Goal: Check status: Check status

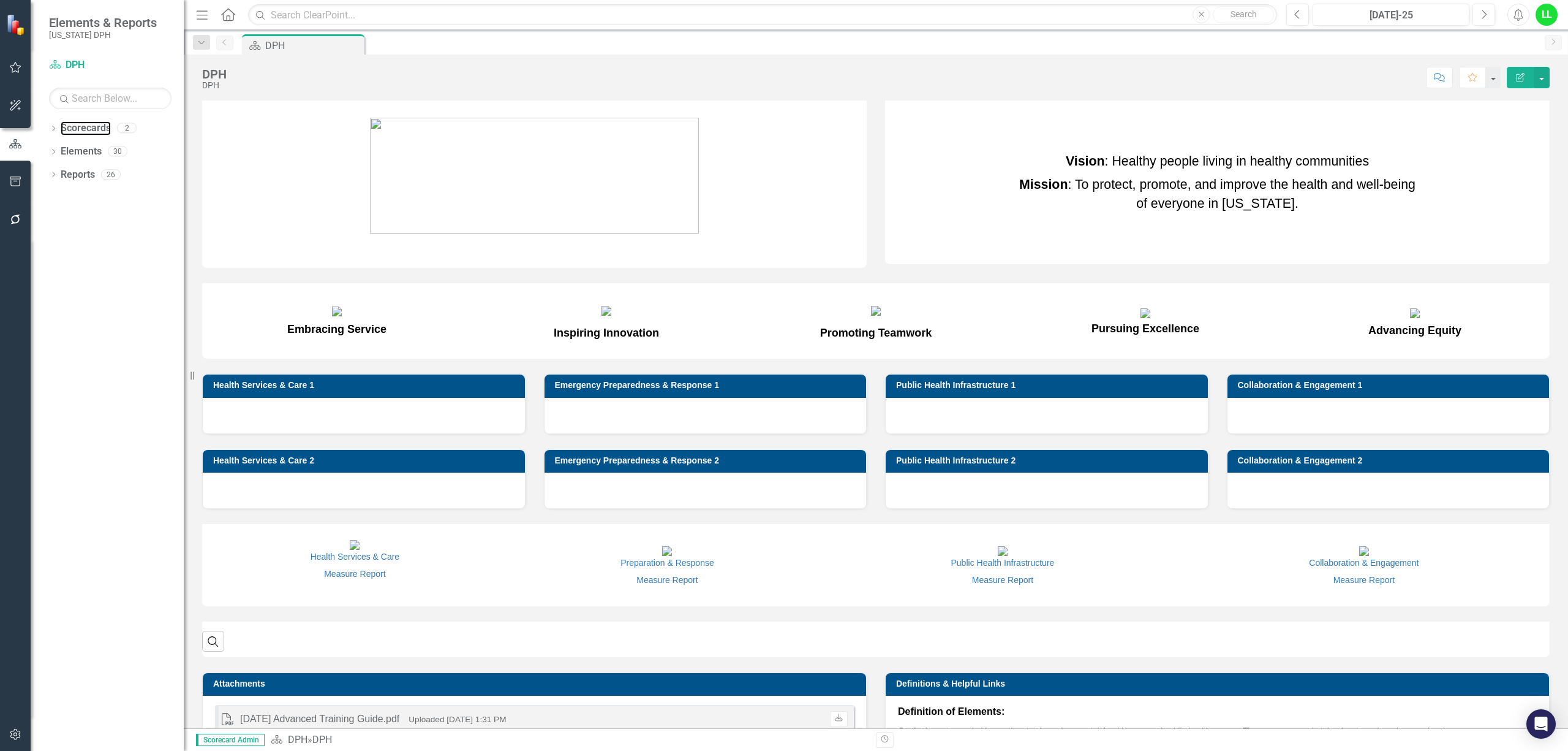
click at [75, 131] on link "Scorecards" at bounding box center [85, 128] width 50 height 14
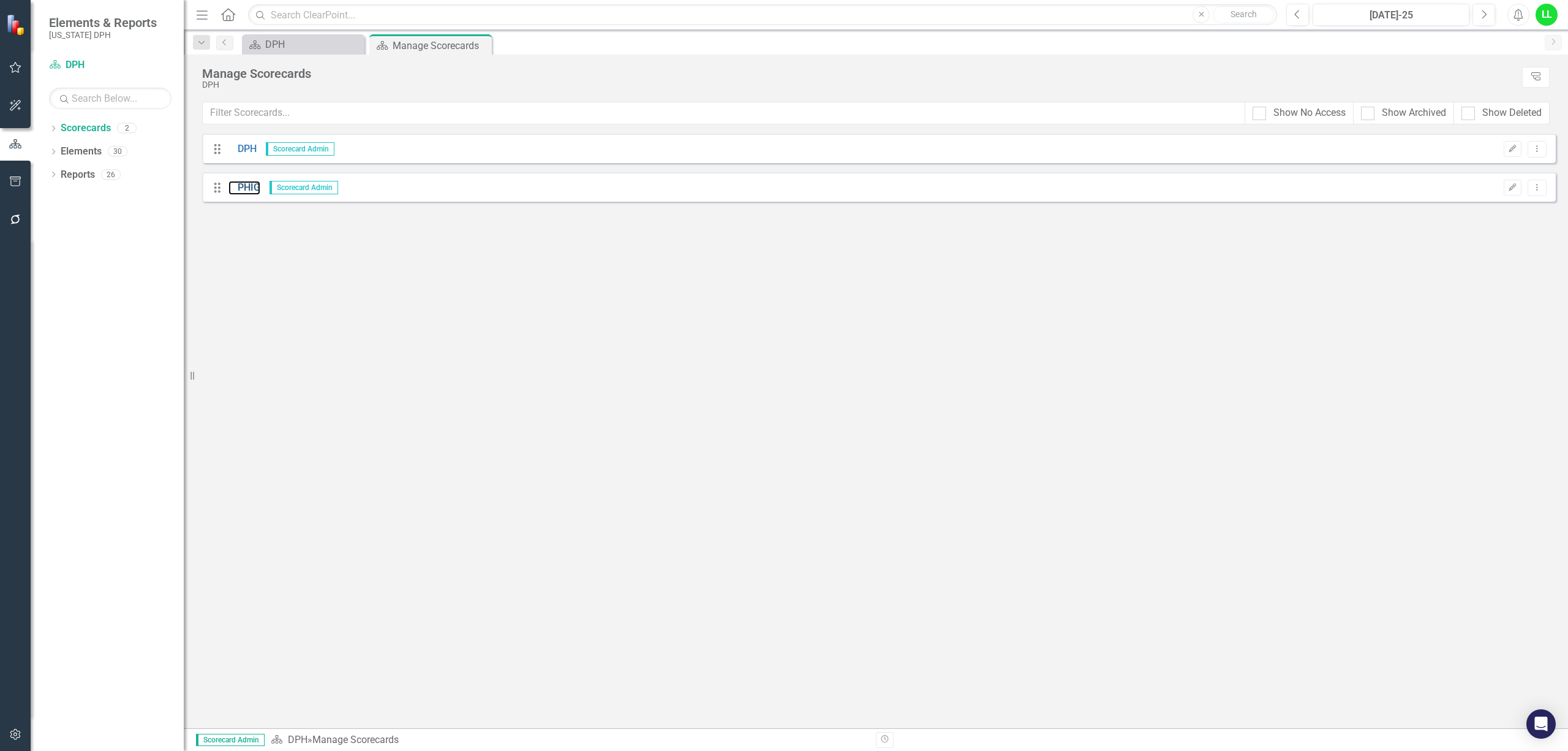
click at [245, 189] on link "PHIG" at bounding box center [244, 187] width 32 height 14
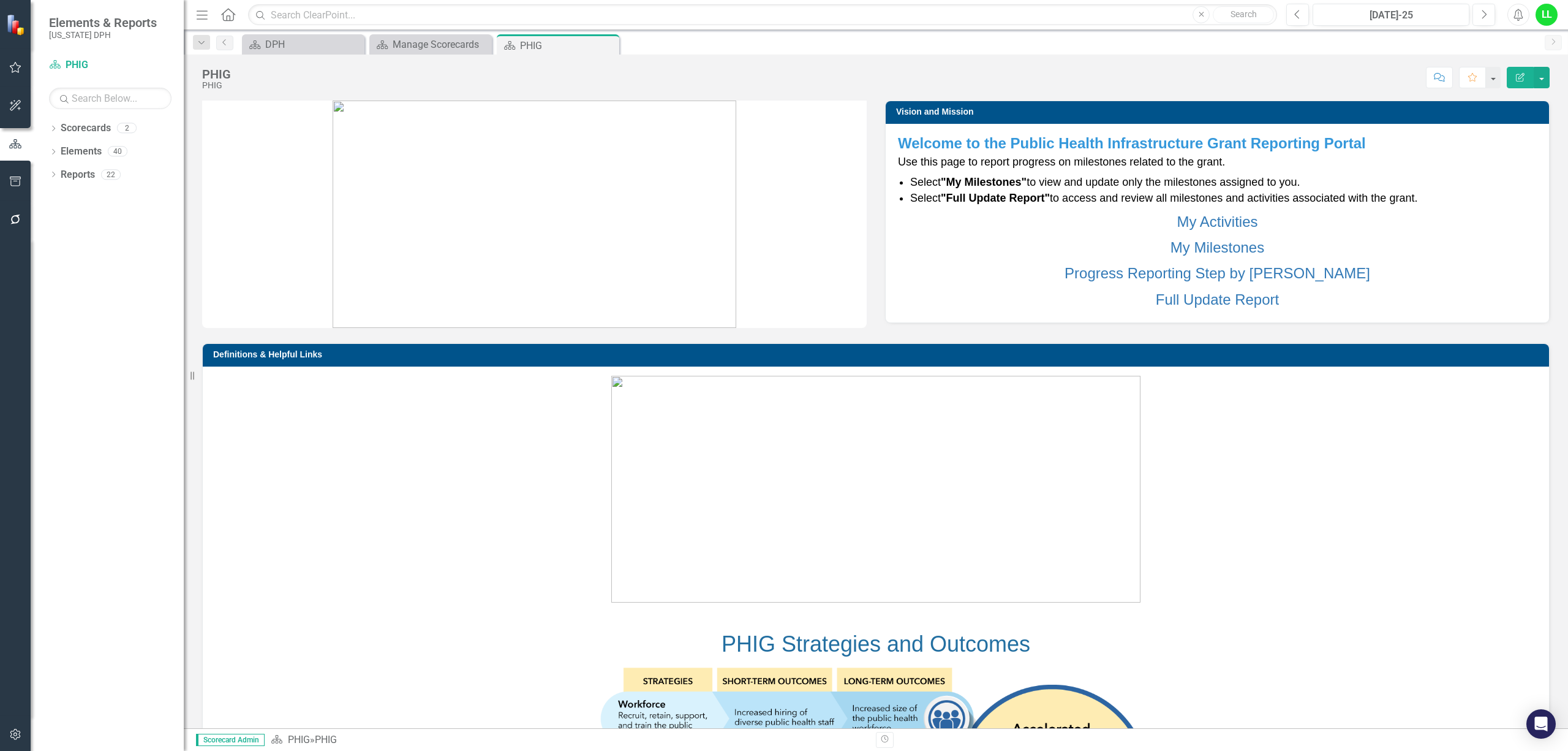
click at [54, 146] on div "Dropdown Elements 40" at bounding box center [116, 153] width 134 height 23
click at [54, 151] on icon "Dropdown" at bounding box center [53, 153] width 8 height 7
click at [84, 177] on link "Project Projects" at bounding box center [93, 175] width 53 height 14
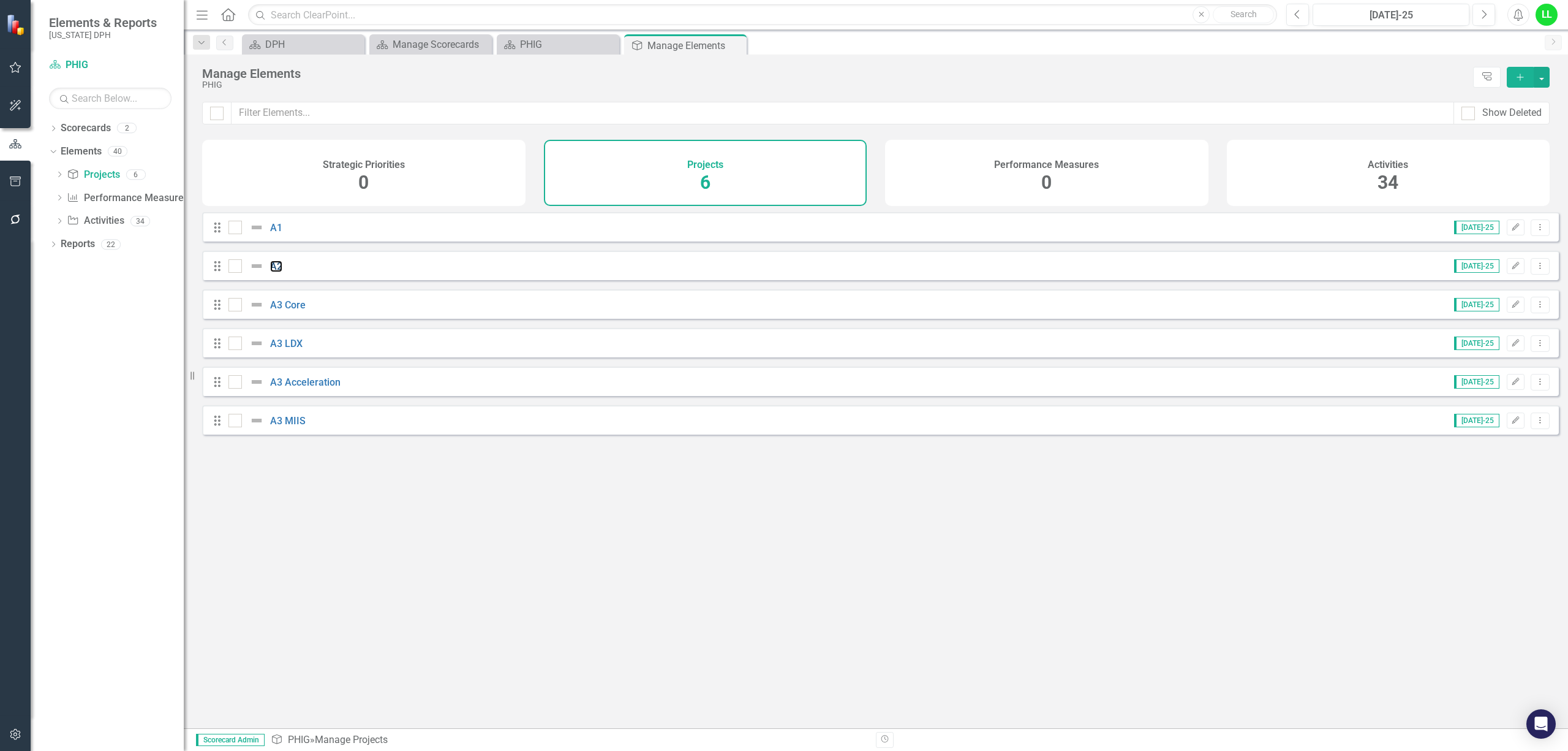
click at [273, 271] on link "A2" at bounding box center [277, 266] width 12 height 12
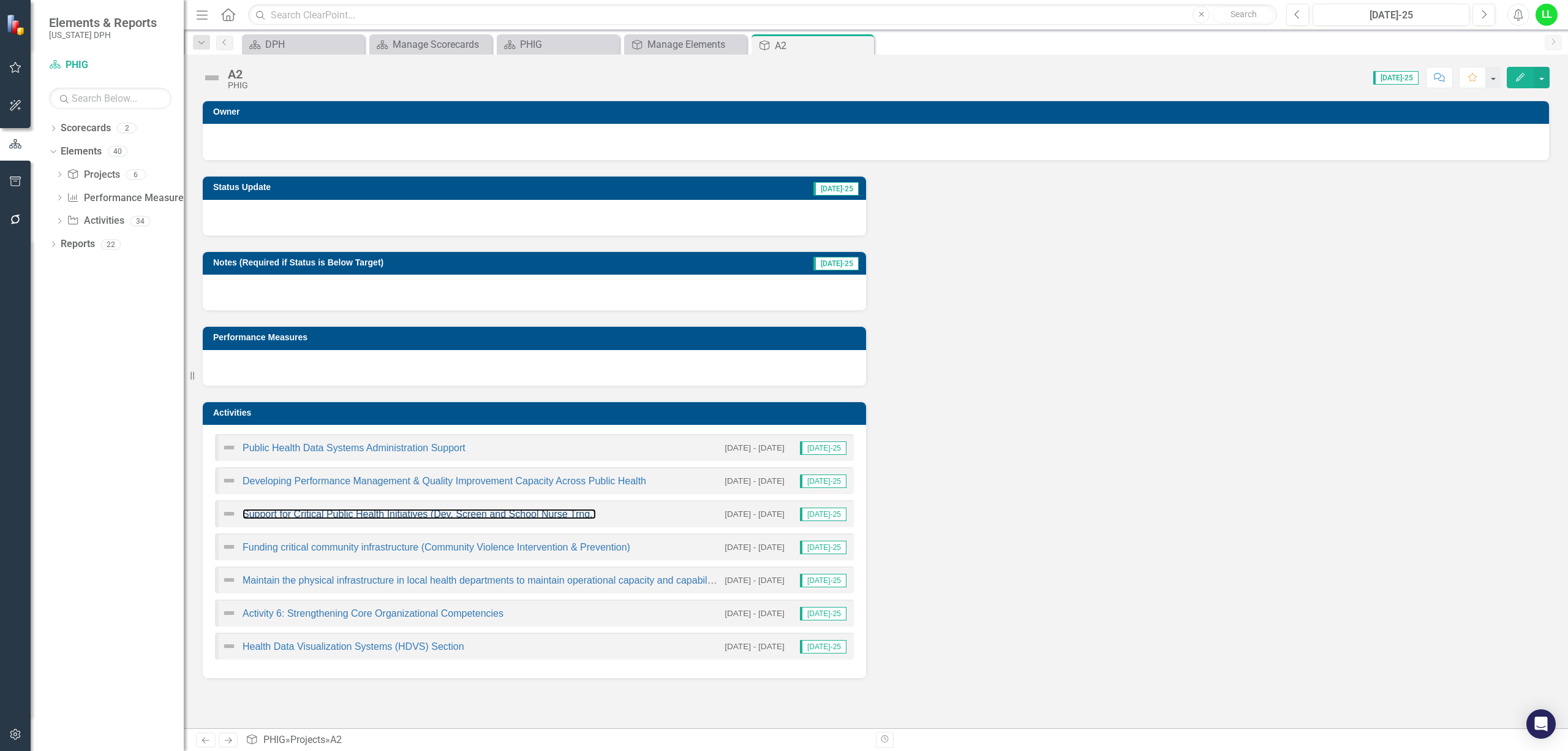
click at [316, 511] on link "Support for Critical Public Health Initiatives (Dev. Screen and School Nurse Tr…" at bounding box center [419, 513] width 353 height 10
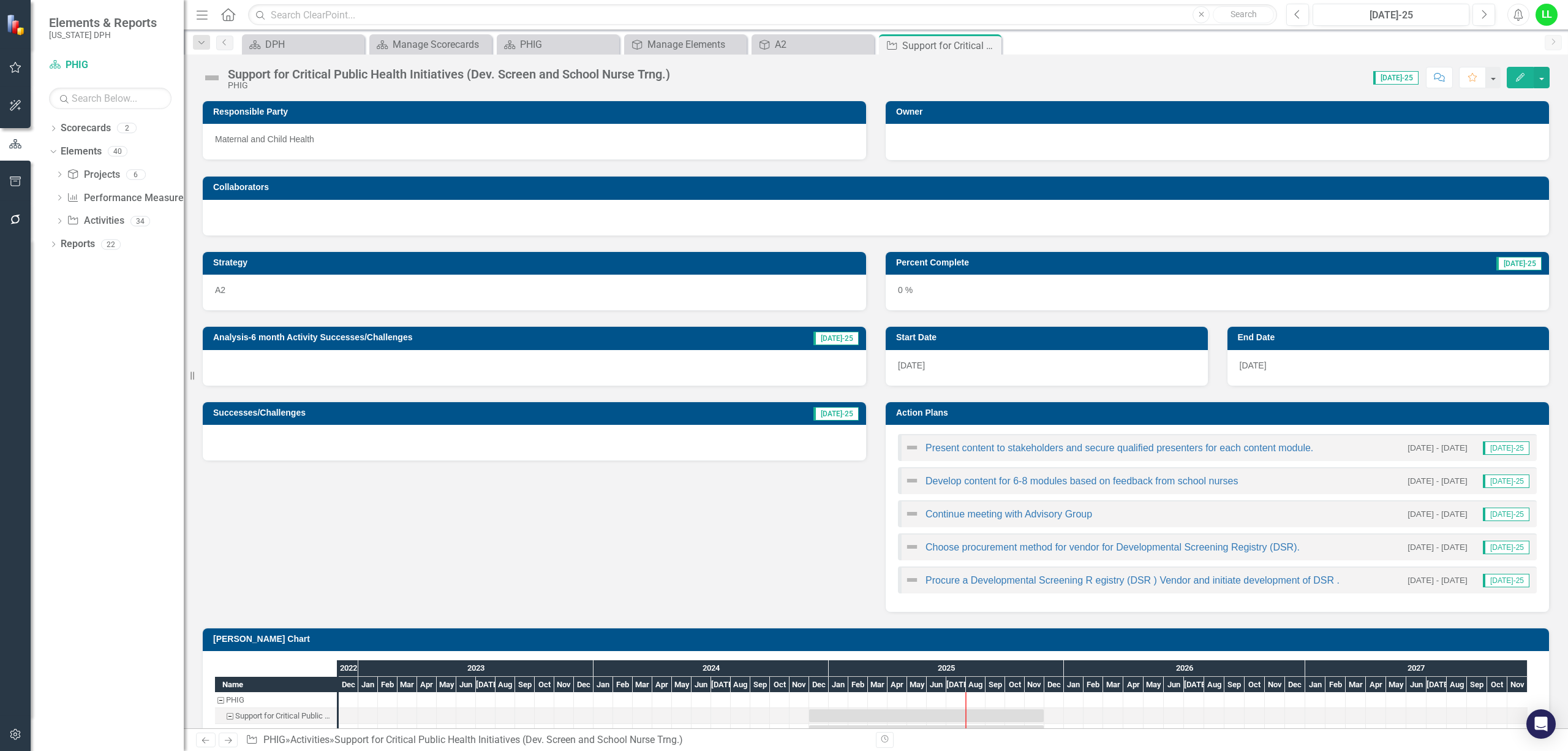
scroll to position [104, 0]
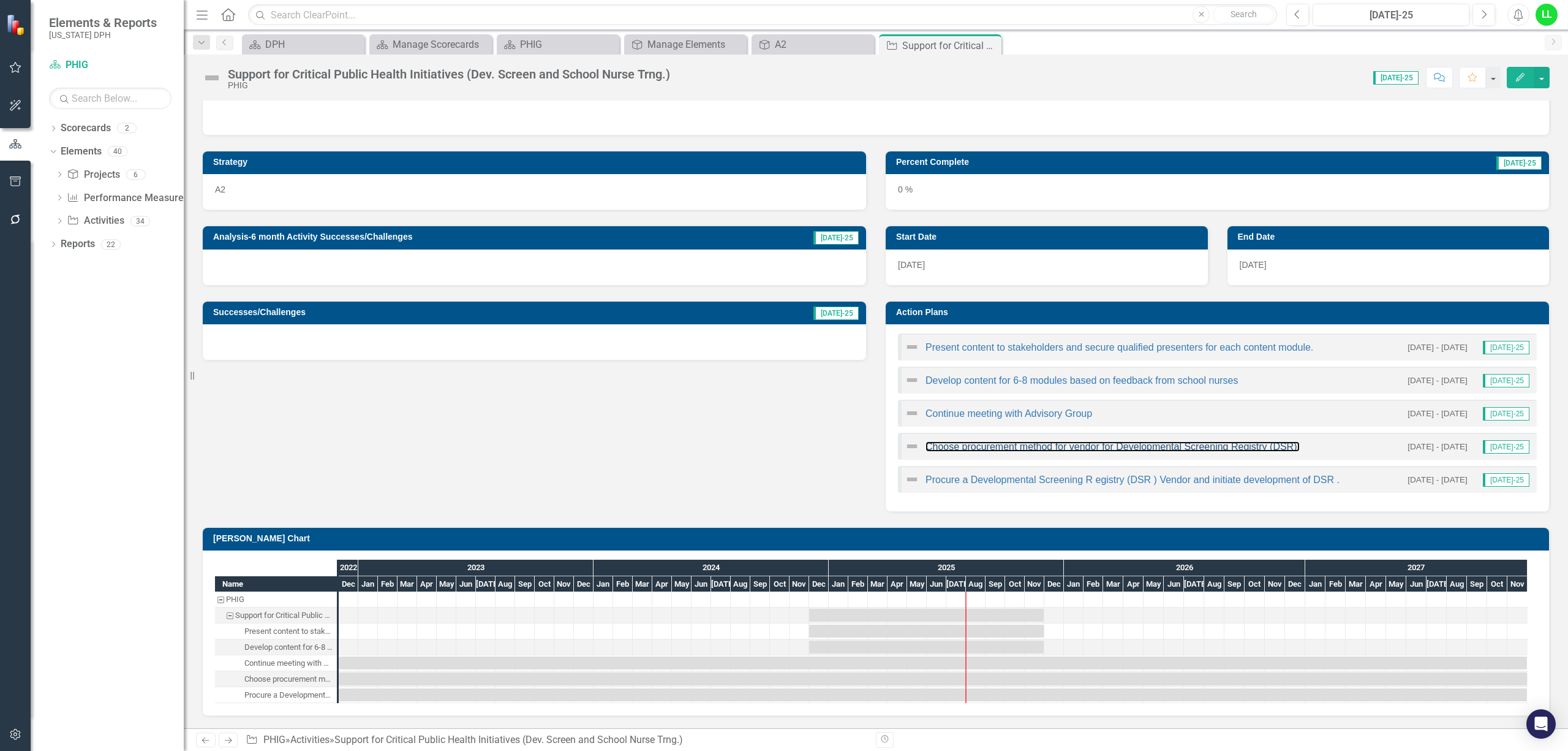
click at [954, 443] on link "Choose procurement method for vendor for Developmental Screening Registry (DSR)." at bounding box center [1112, 446] width 374 height 10
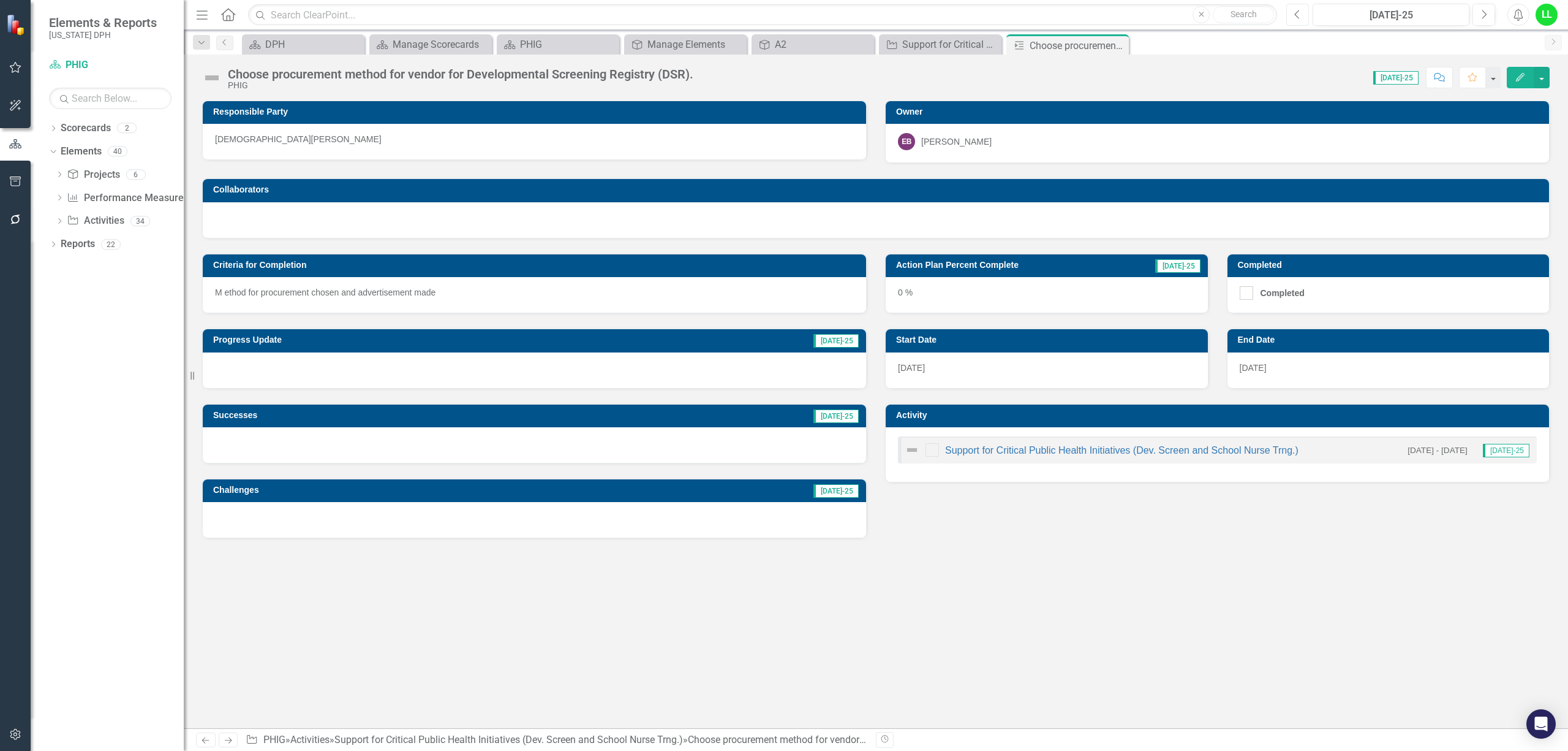
click at [1295, 16] on icon "Previous" at bounding box center [1298, 14] width 7 height 11
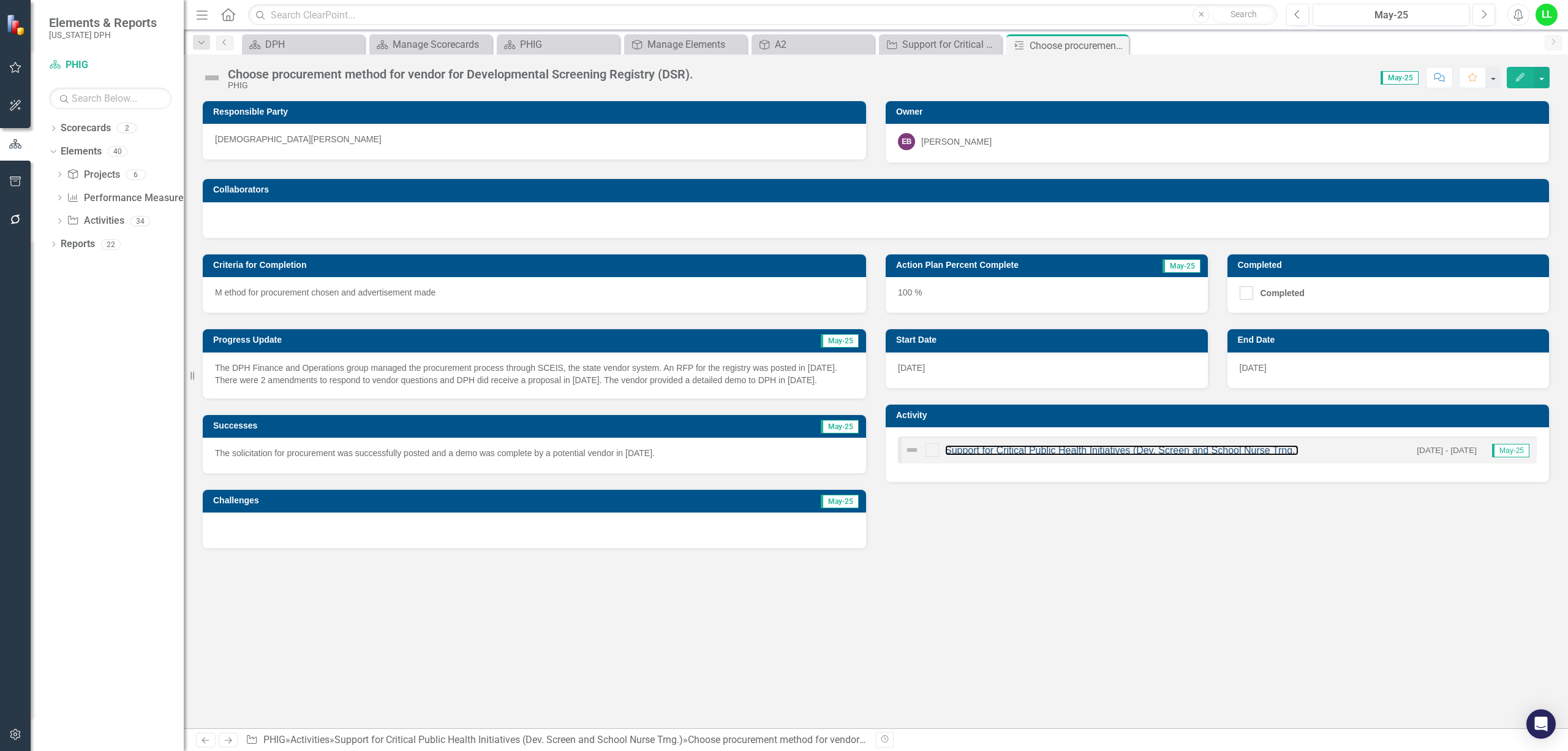
click at [1093, 452] on link "Support for Critical Public Health Initiatives (Dev. Screen and School Nurse Tr…" at bounding box center [1122, 450] width 353 height 10
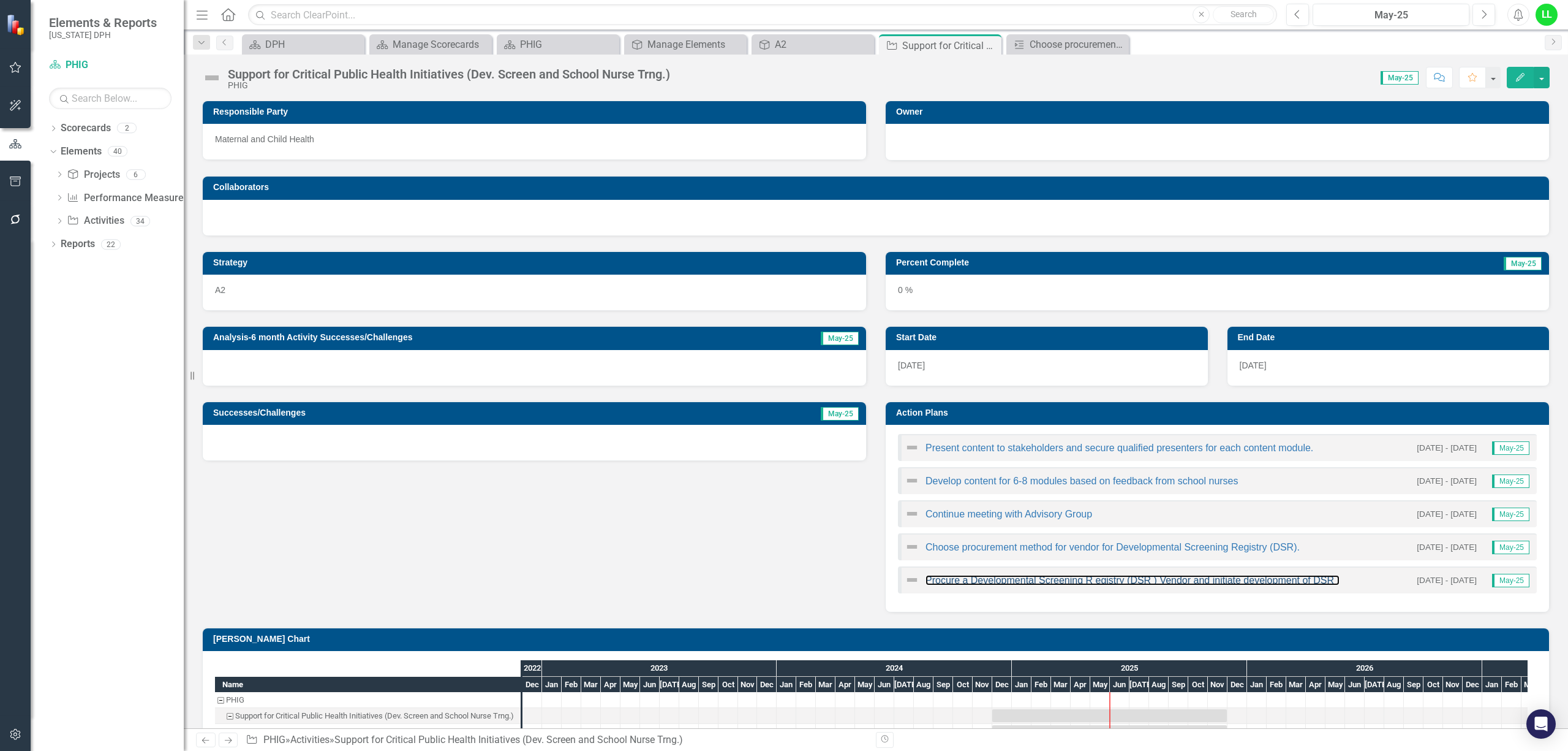
click at [1017, 584] on link "Procure a Developmental Screening R egistry (DSR ) Vendor and initiate developm…" at bounding box center [1133, 579] width 414 height 10
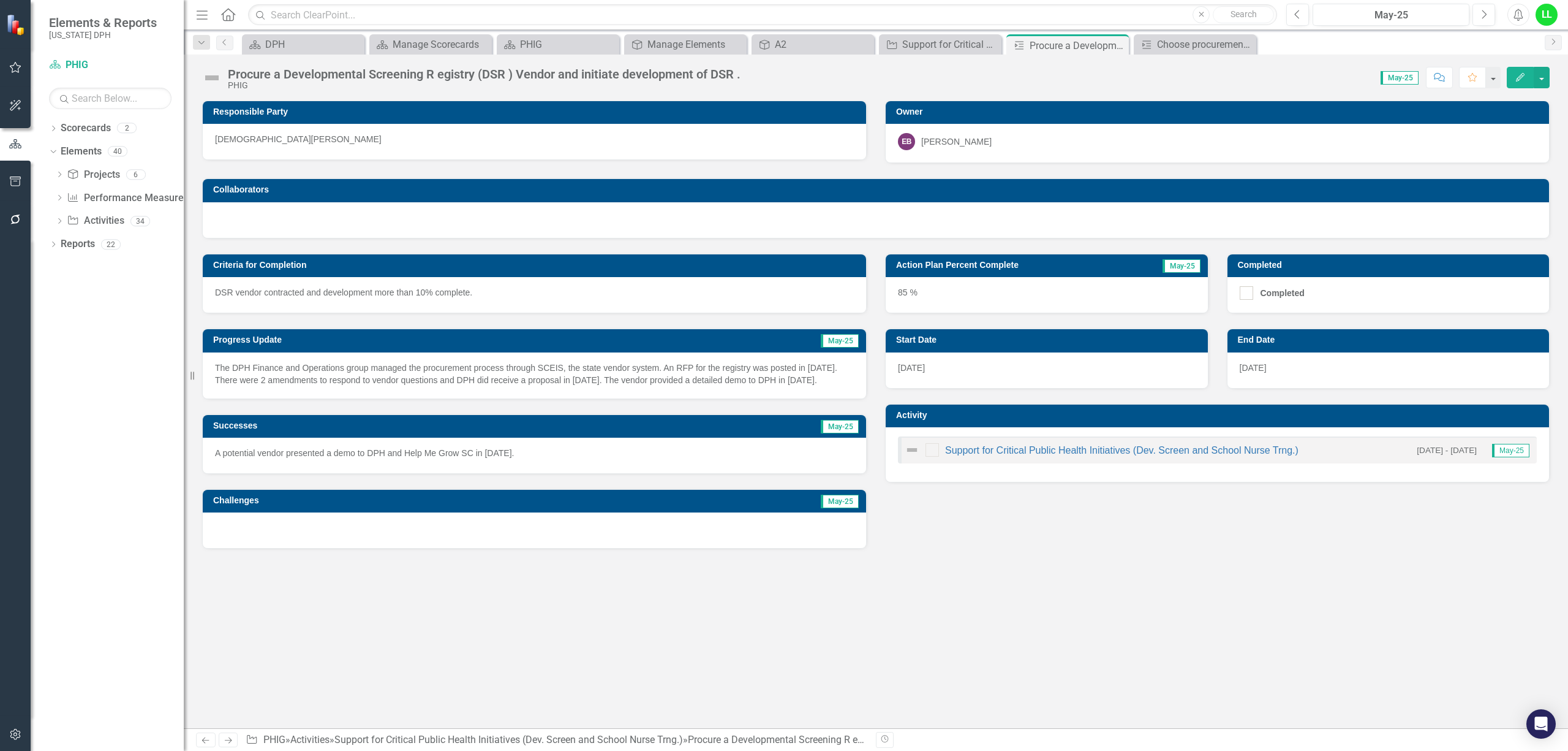
click at [494, 74] on div "Procure a Developmental Screening R egistry (DSR ) Vendor and initiate developm…" at bounding box center [484, 74] width 513 height 14
click at [936, 39] on div "Support for Critical Public Health Initiatives (Dev. Screen and School Nurse Tr…" at bounding box center [950, 45] width 96 height 15
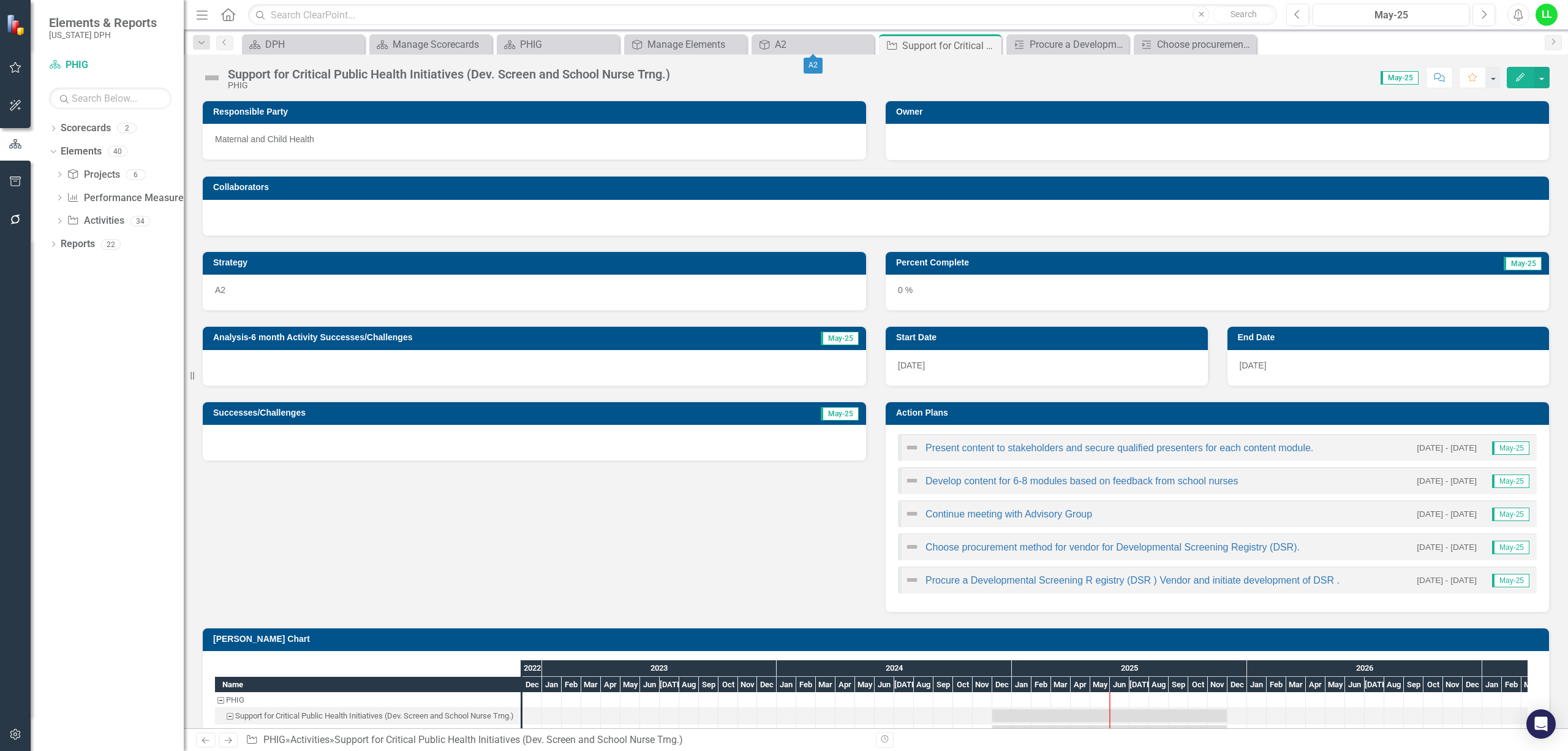
click at [802, 36] on div "Project A2 Close" at bounding box center [812, 44] width 123 height 20
click at [701, 47] on div "Manage Elements" at bounding box center [696, 45] width 96 height 15
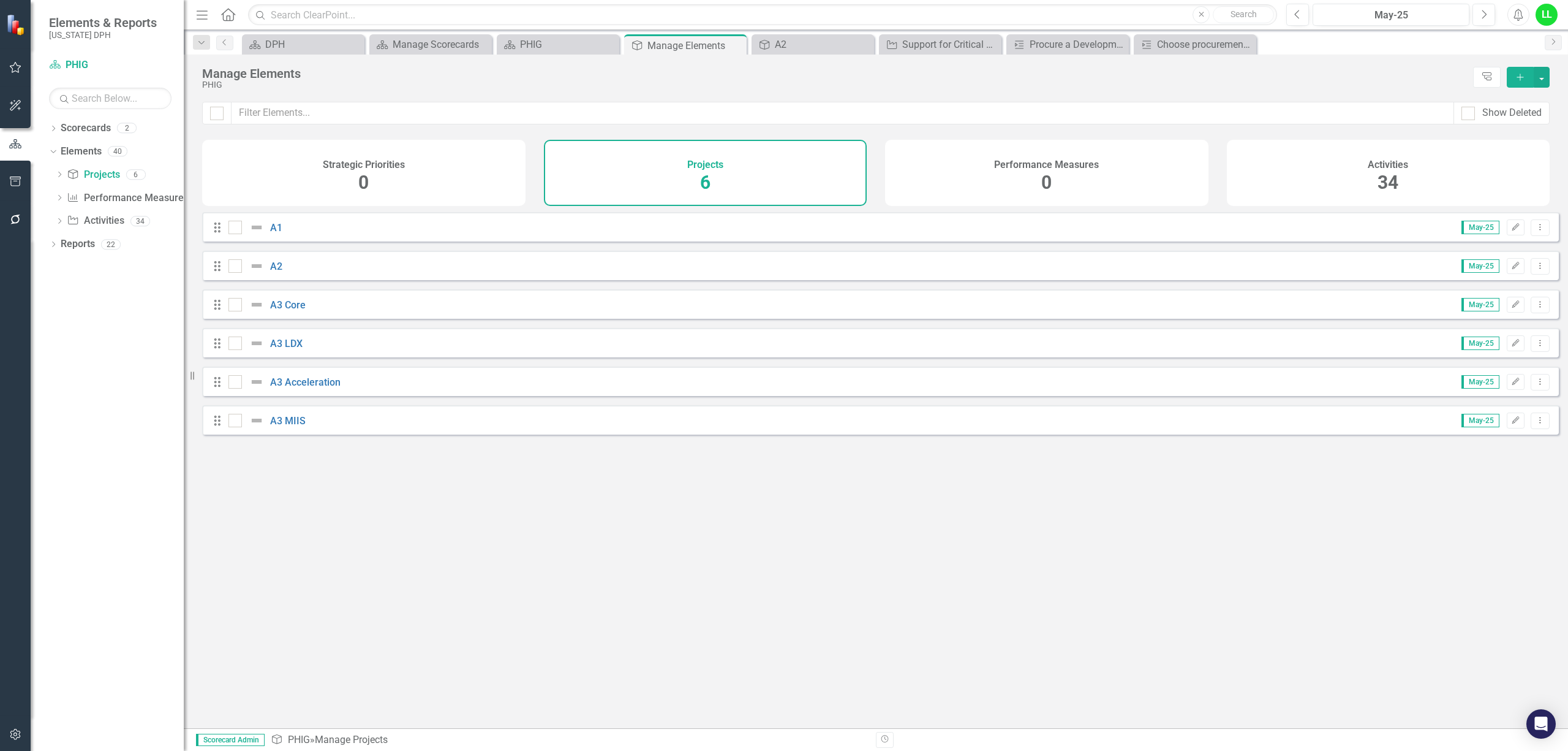
click at [266, 231] on div at bounding box center [259, 227] width 21 height 14
click at [237, 229] on input "checkbox" at bounding box center [233, 224] width 8 height 8
checkbox input "true"
click at [277, 233] on link "A1" at bounding box center [277, 227] width 12 height 12
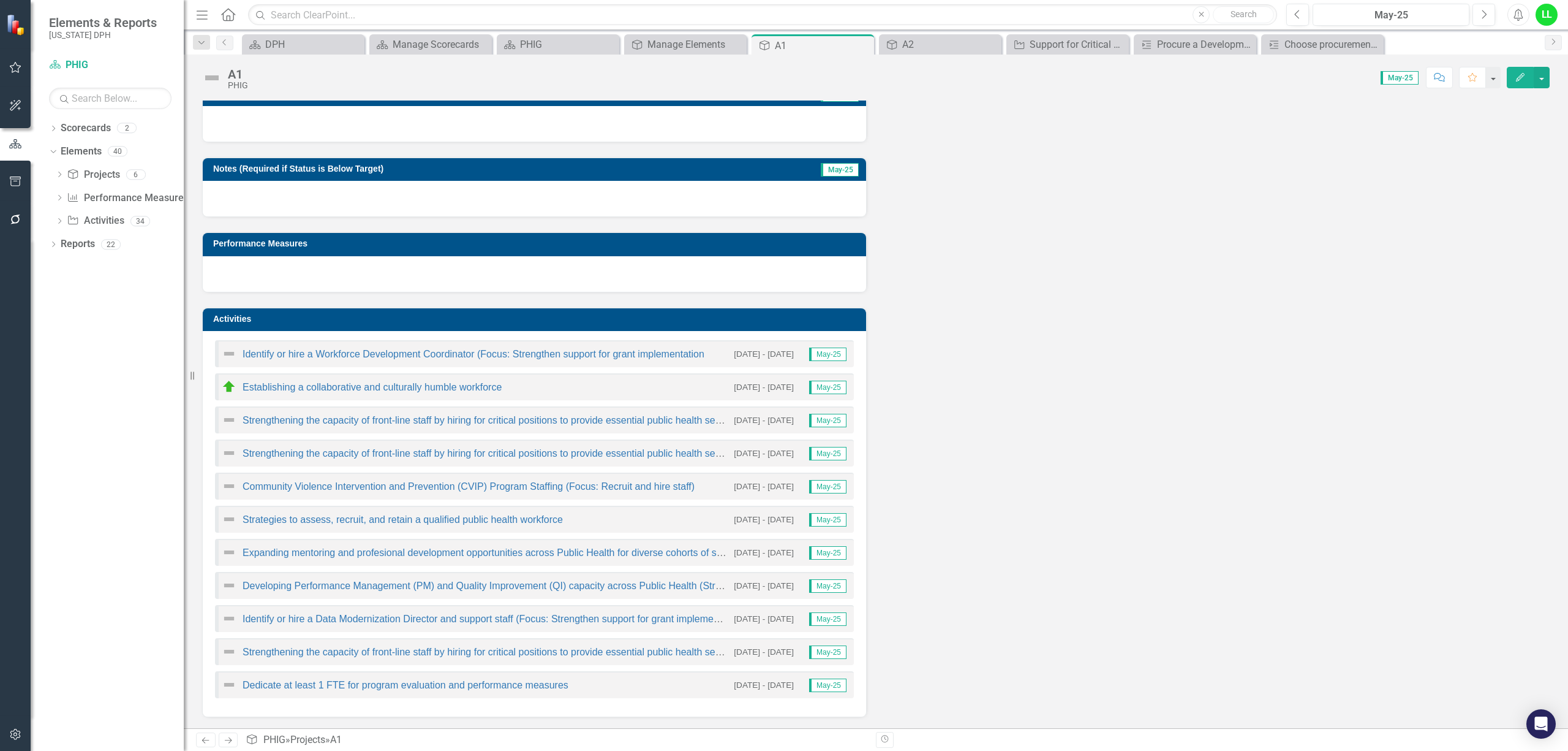
scroll to position [98, 0]
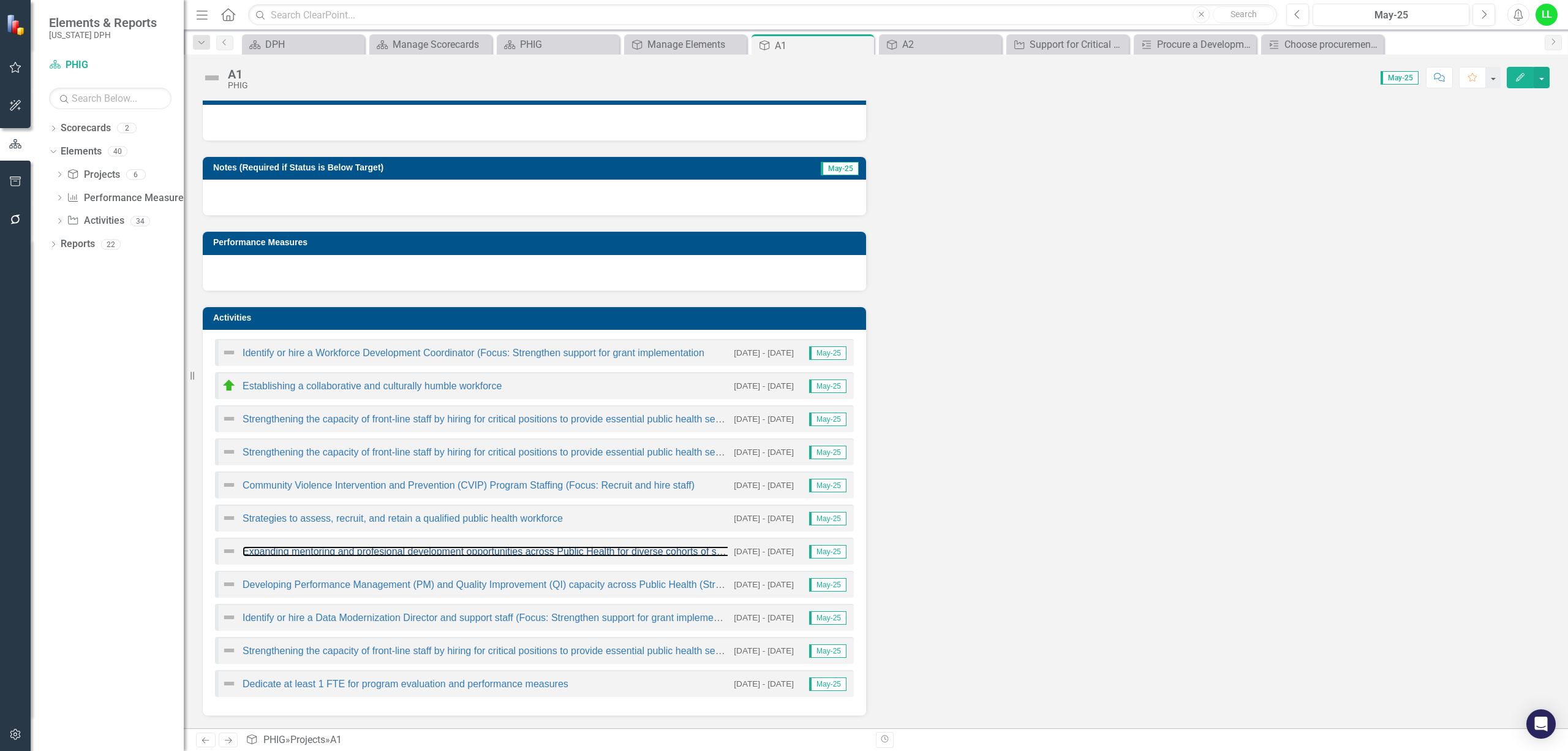
click at [366, 549] on link "Expanding mentoring and profesional development opportunities across Public Hea…" at bounding box center [563, 551] width 640 height 10
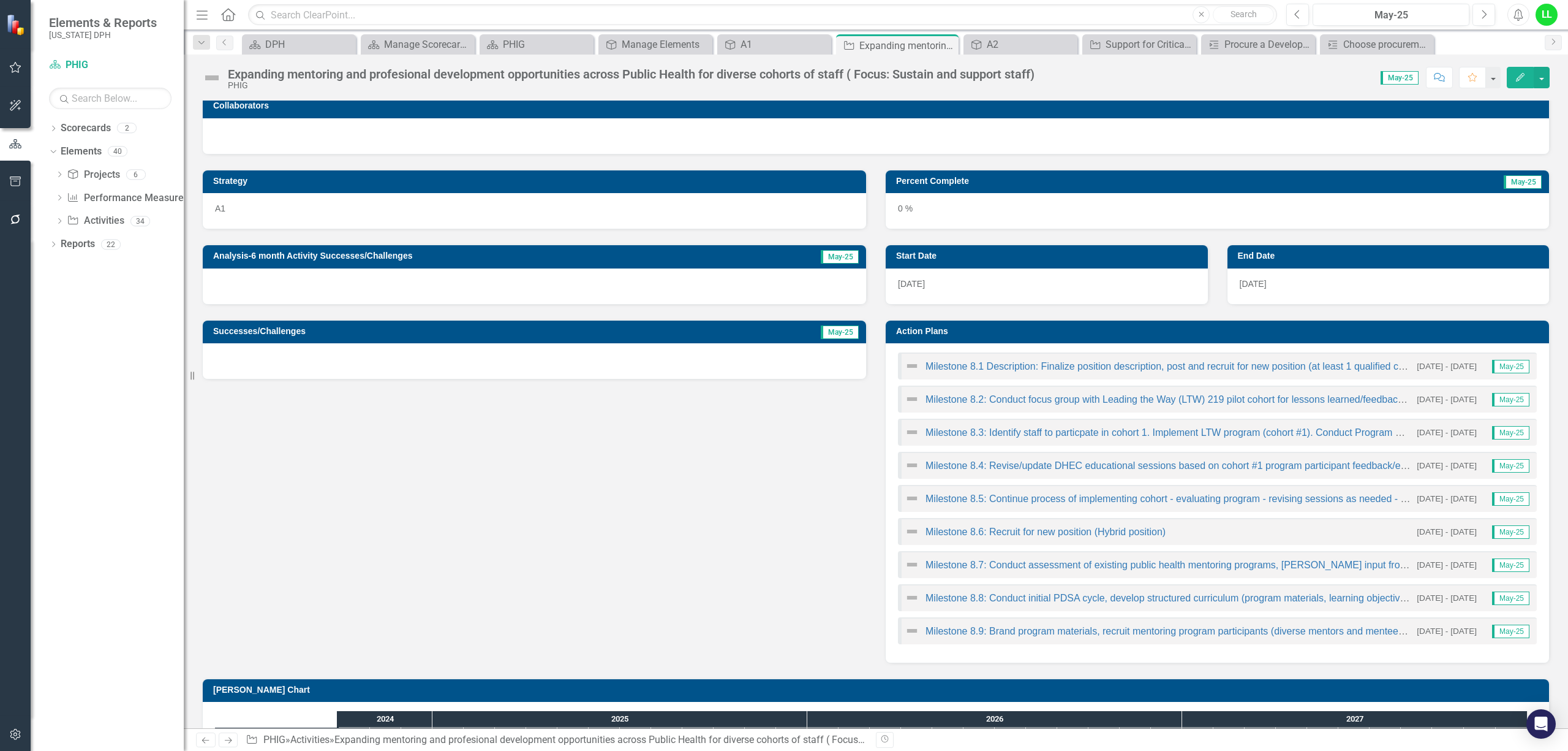
scroll to position [163, 0]
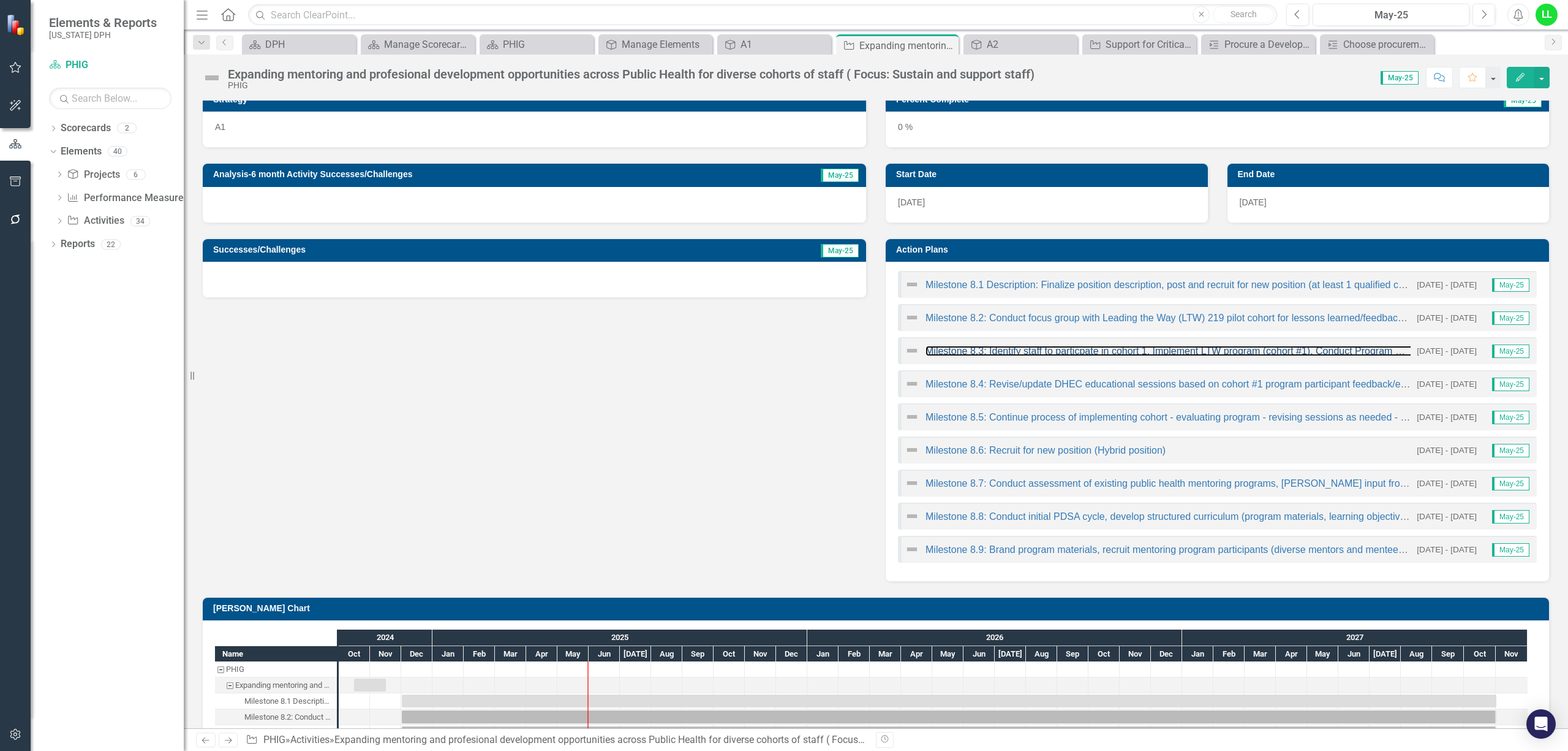
click at [1031, 351] on link "Milestone 8.3: Identify staff to particpate in cohort 1. Implement LTW program …" at bounding box center [1232, 351] width 612 height 10
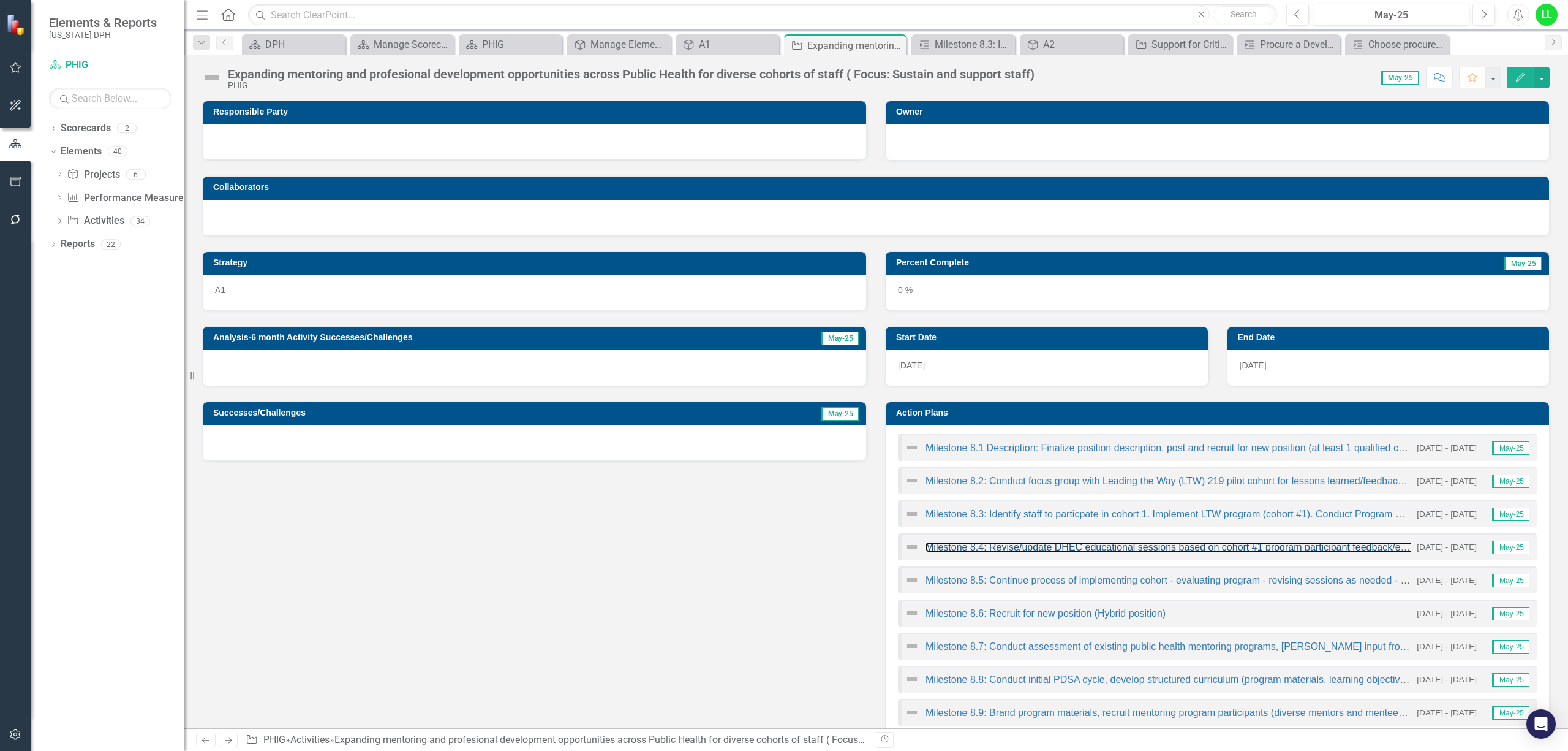
click at [1028, 549] on link "Milestone 8.4: Revise/update DHEC educational sessions based on cohort #1 progr…" at bounding box center [1253, 546] width 655 height 10
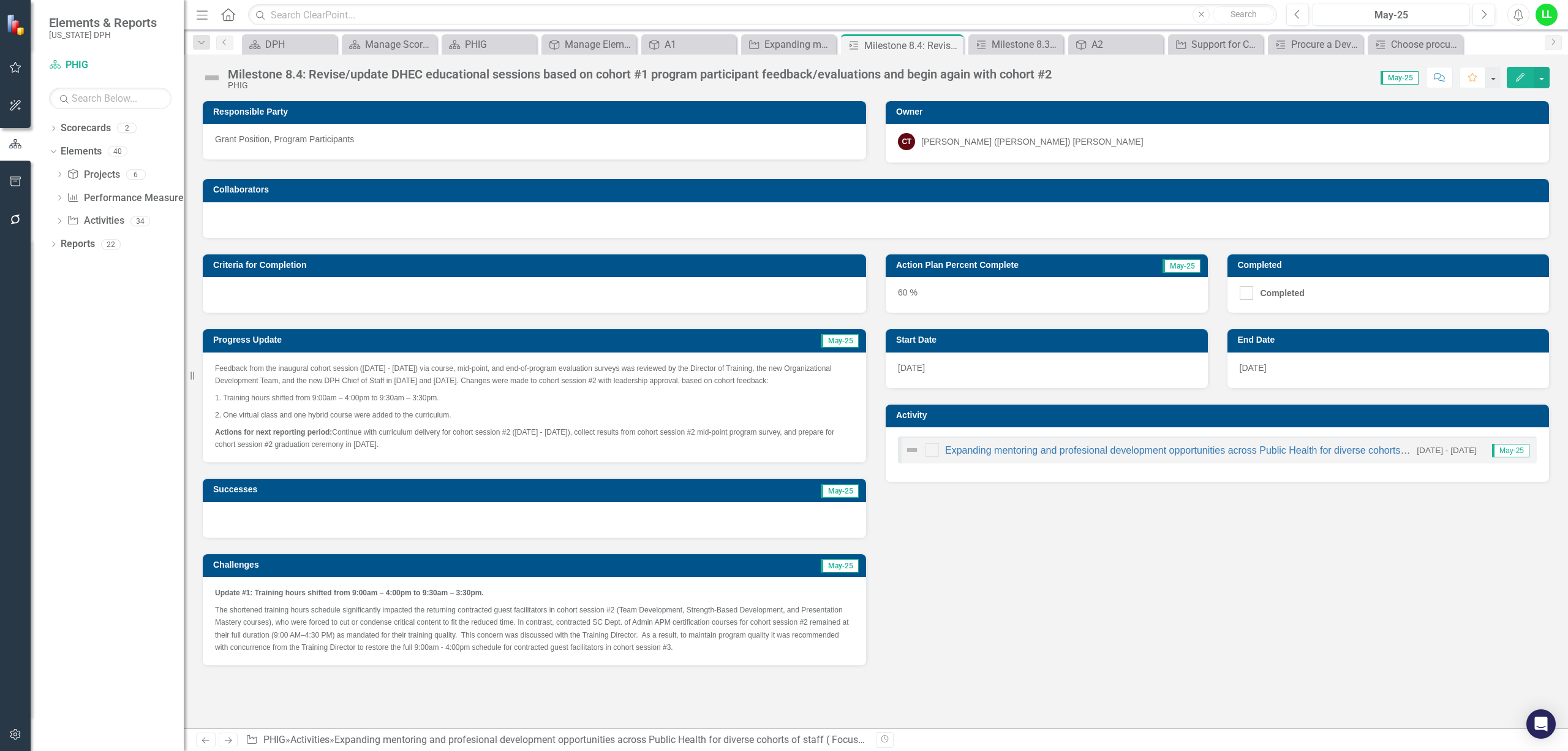
click at [385, 380] on span "Feedback from the inaugural cohort session ([DATE] - [DATE]) via course, mid-po…" at bounding box center [523, 374] width 617 height 21
click at [1078, 452] on link "Expanding mentoring and profesional development opportunities across Public Hea…" at bounding box center [1265, 450] width 640 height 10
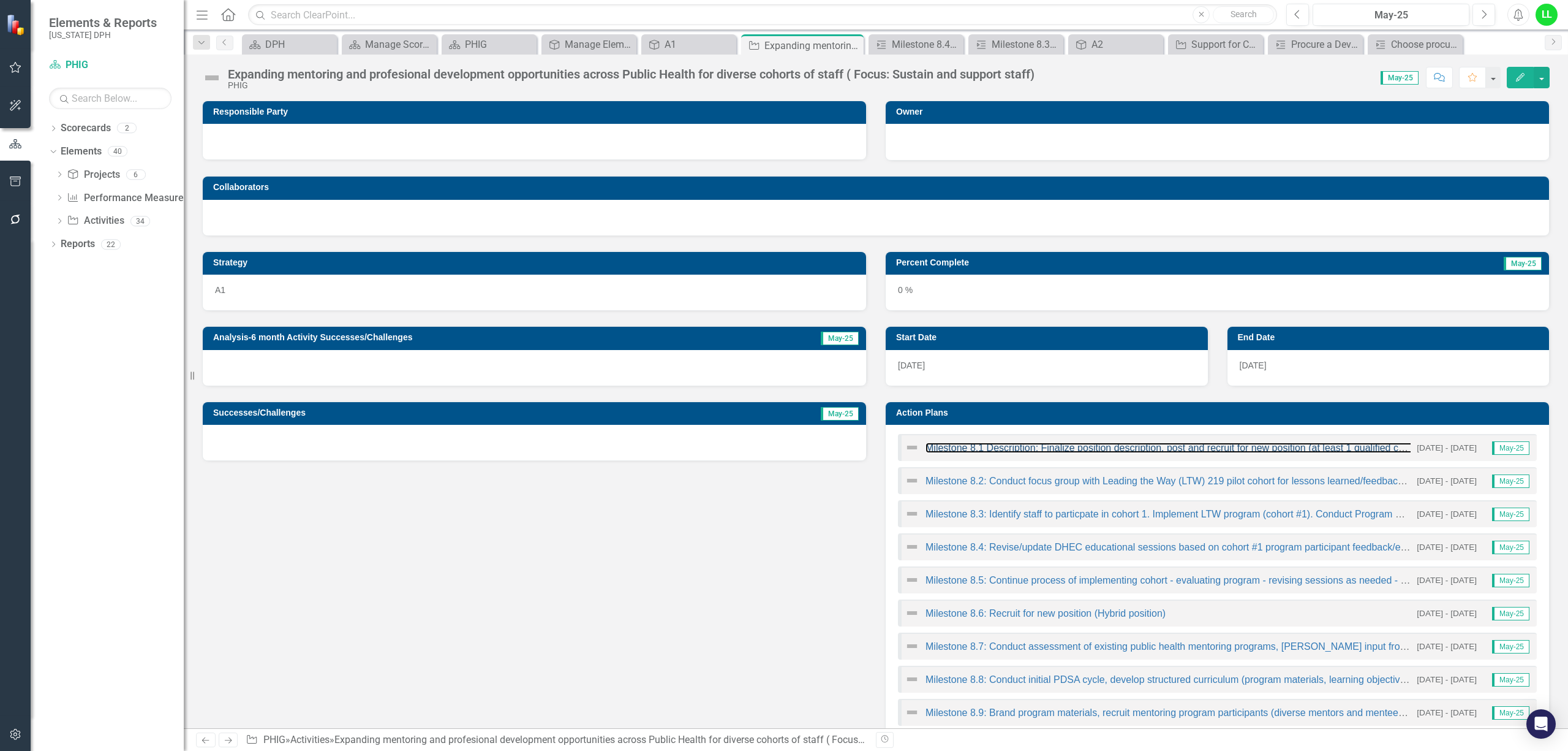
click at [1055, 446] on link "Milestone 8.1 Description: Finalize position description, post and recruit for …" at bounding box center [1204, 448] width 556 height 10
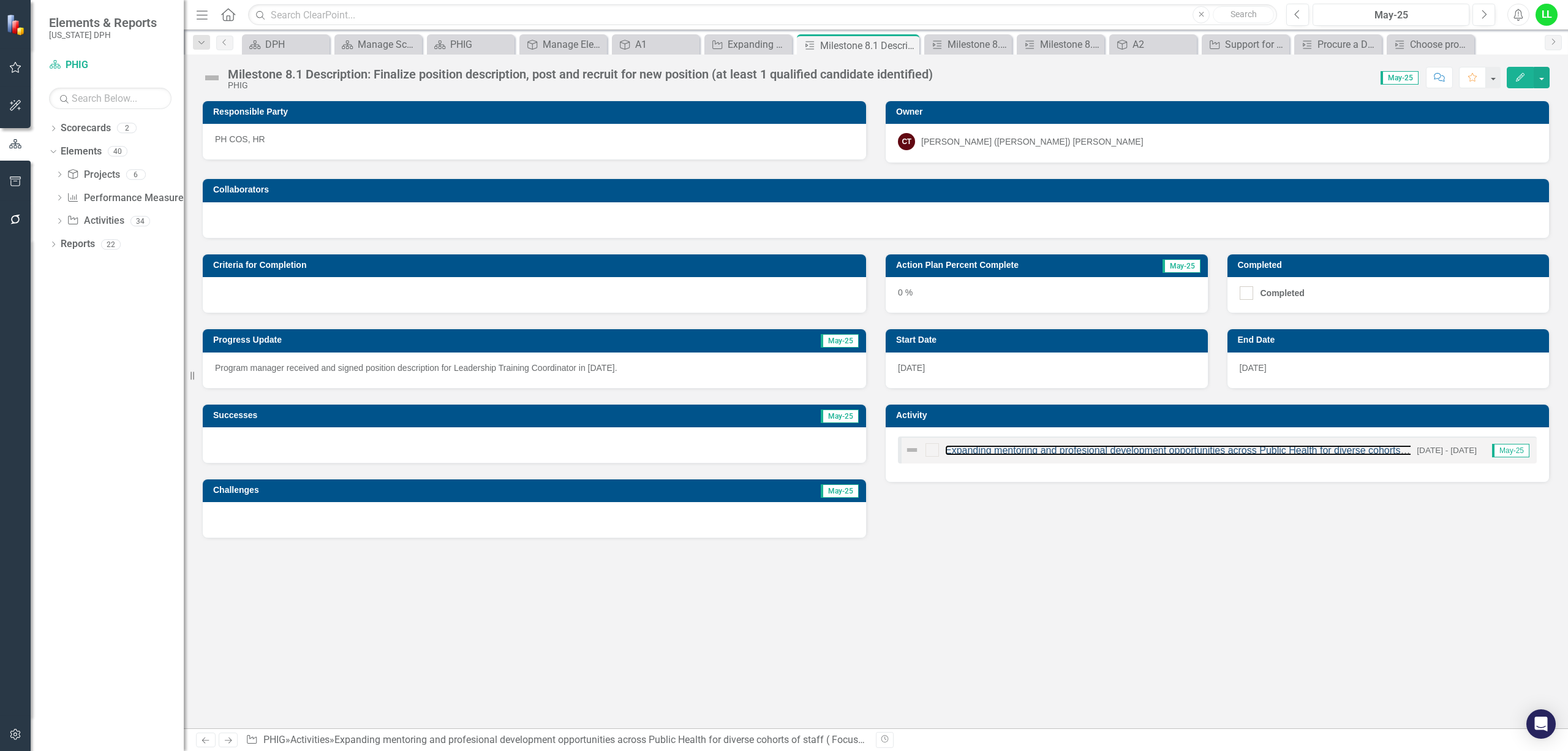
click at [1091, 454] on link "Expanding mentoring and profesional development opportunities across Public Hea…" at bounding box center [1265, 450] width 640 height 10
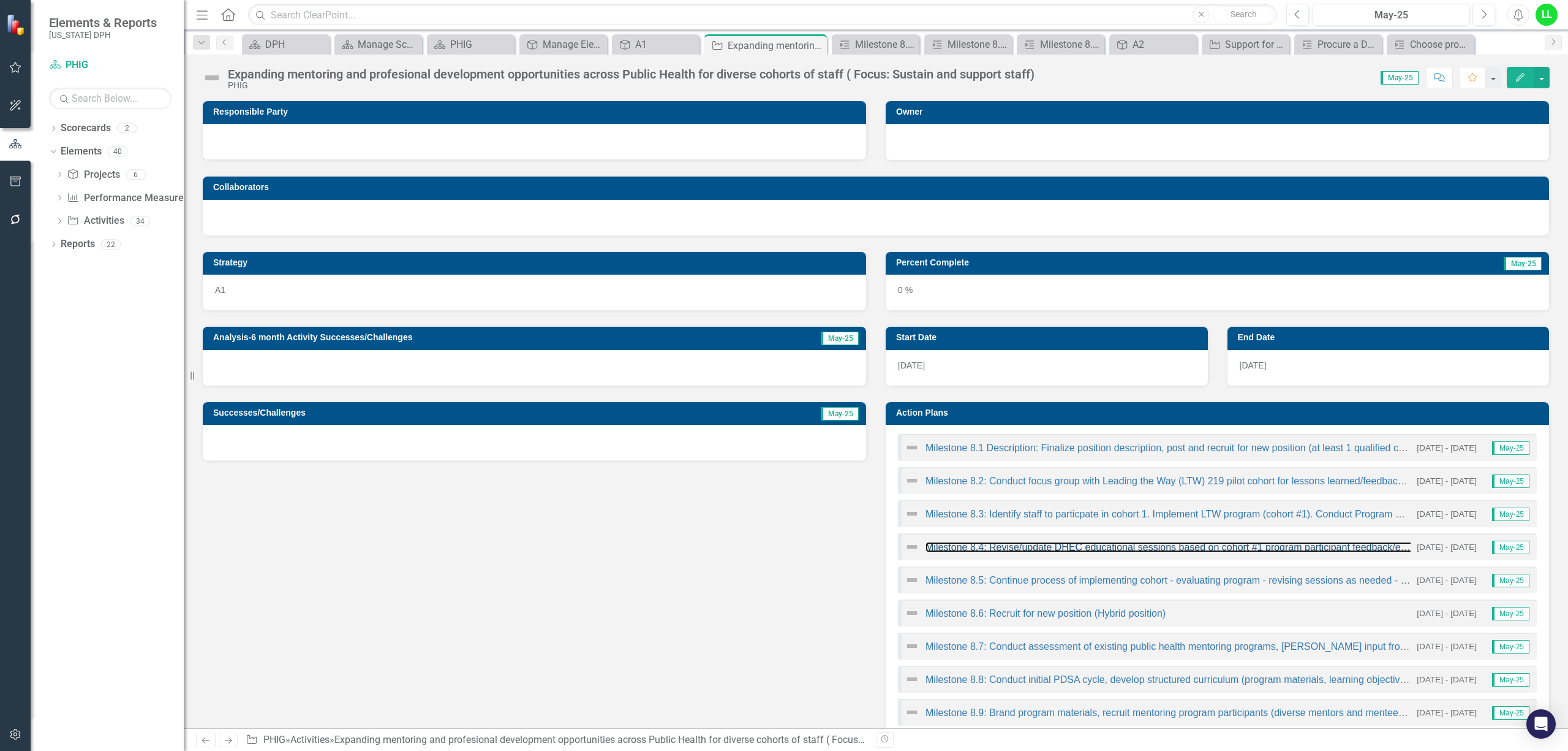
click at [1055, 551] on link "Milestone 8.4: Revise/update DHEC educational sessions based on cohort #1 progr…" at bounding box center [1253, 546] width 655 height 10
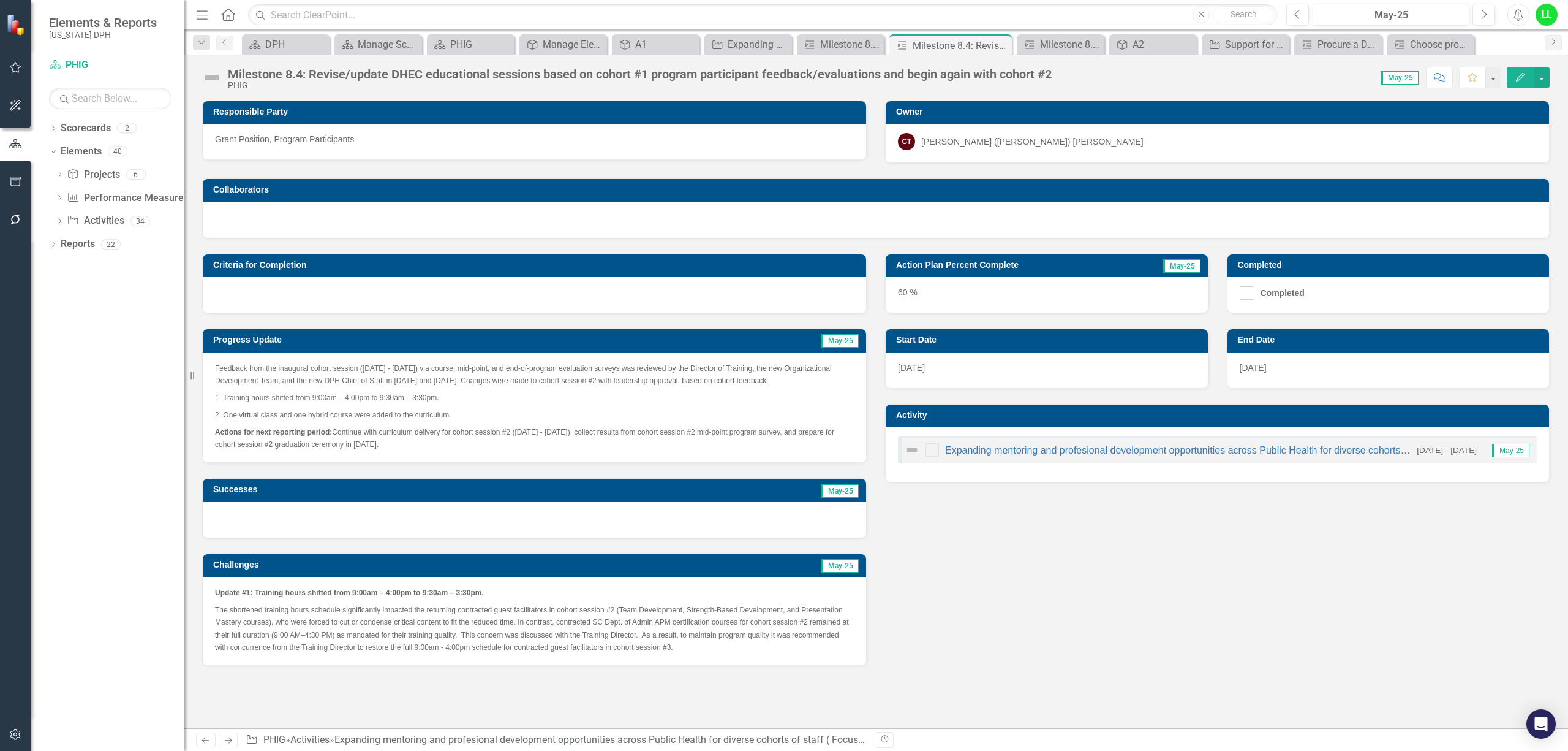
click at [484, 450] on p "Actions for next reporting period: Continue with curriculum delivery for cohort…" at bounding box center [534, 436] width 639 height 27
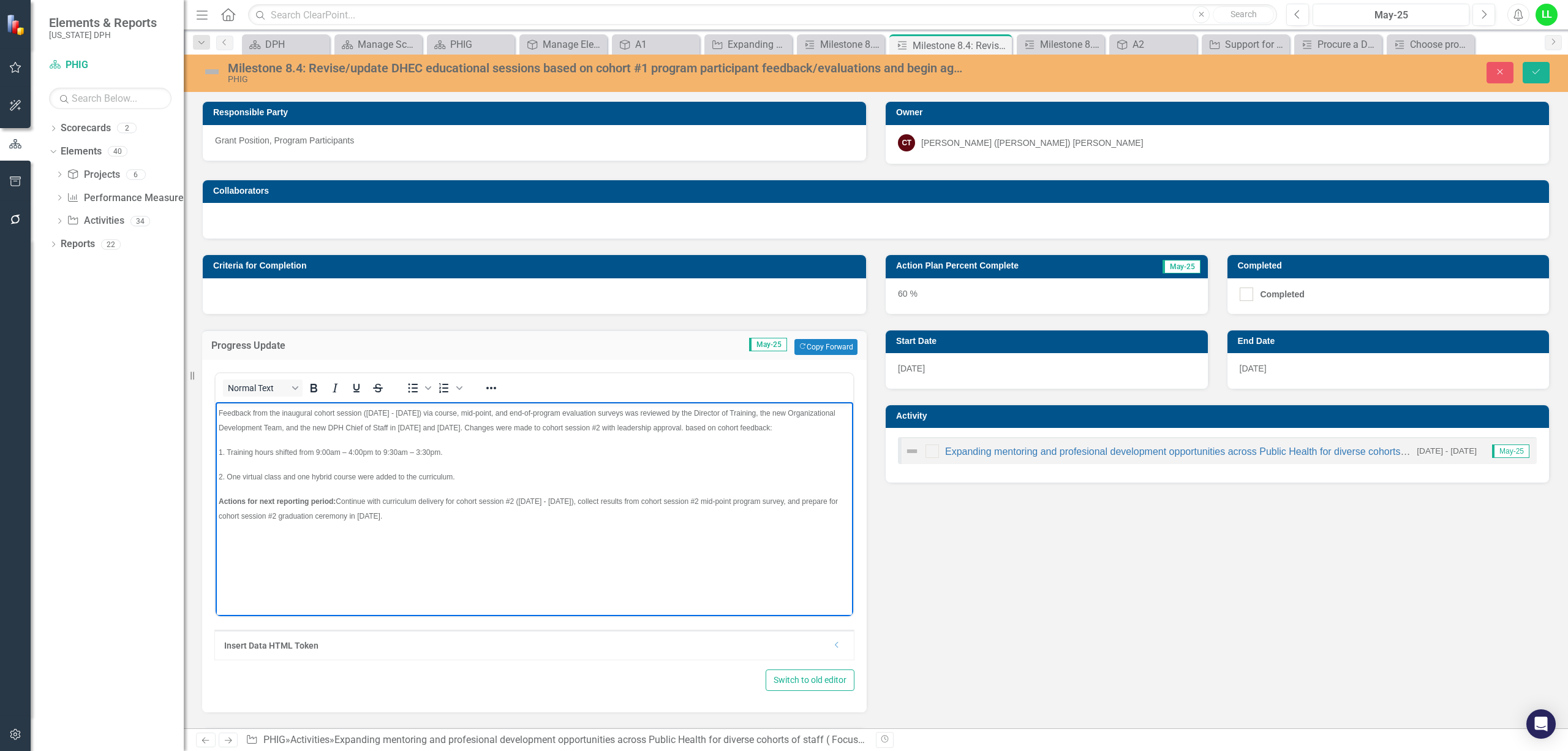
drag, startPoint x: 462, startPoint y: 537, endPoint x: 191, endPoint y: 402, distance: 302.8
click at [215, 402] on html "Feedback from the inaugural cohort session ([DATE] - [DATE]) via course, mid-po…" at bounding box center [534, 494] width 637 height 184
copy body "Feedback from the inaugural cohort session ([DATE] - [DATE]) via course, mid-po…"
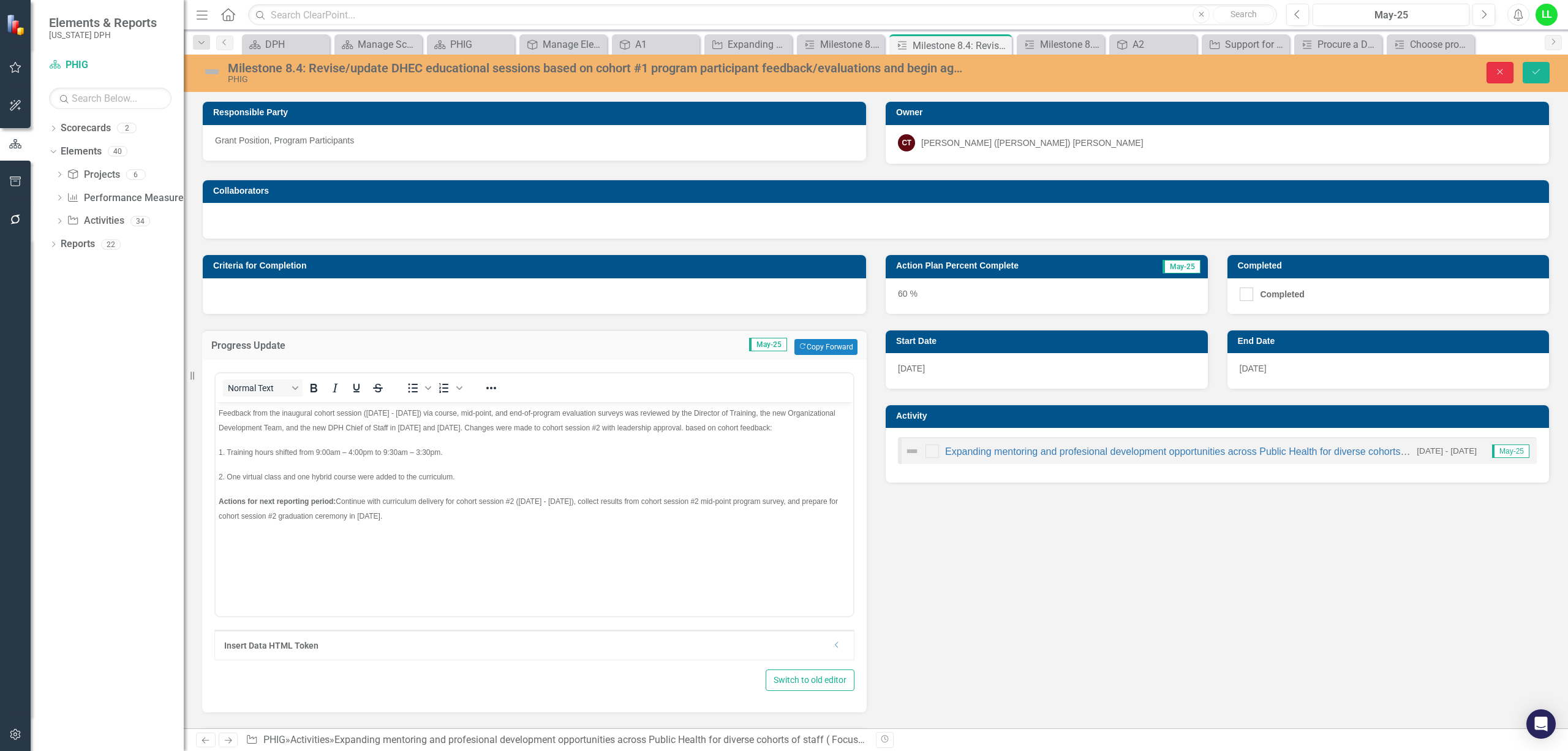
click at [1498, 69] on icon "Close" at bounding box center [1500, 71] width 11 height 8
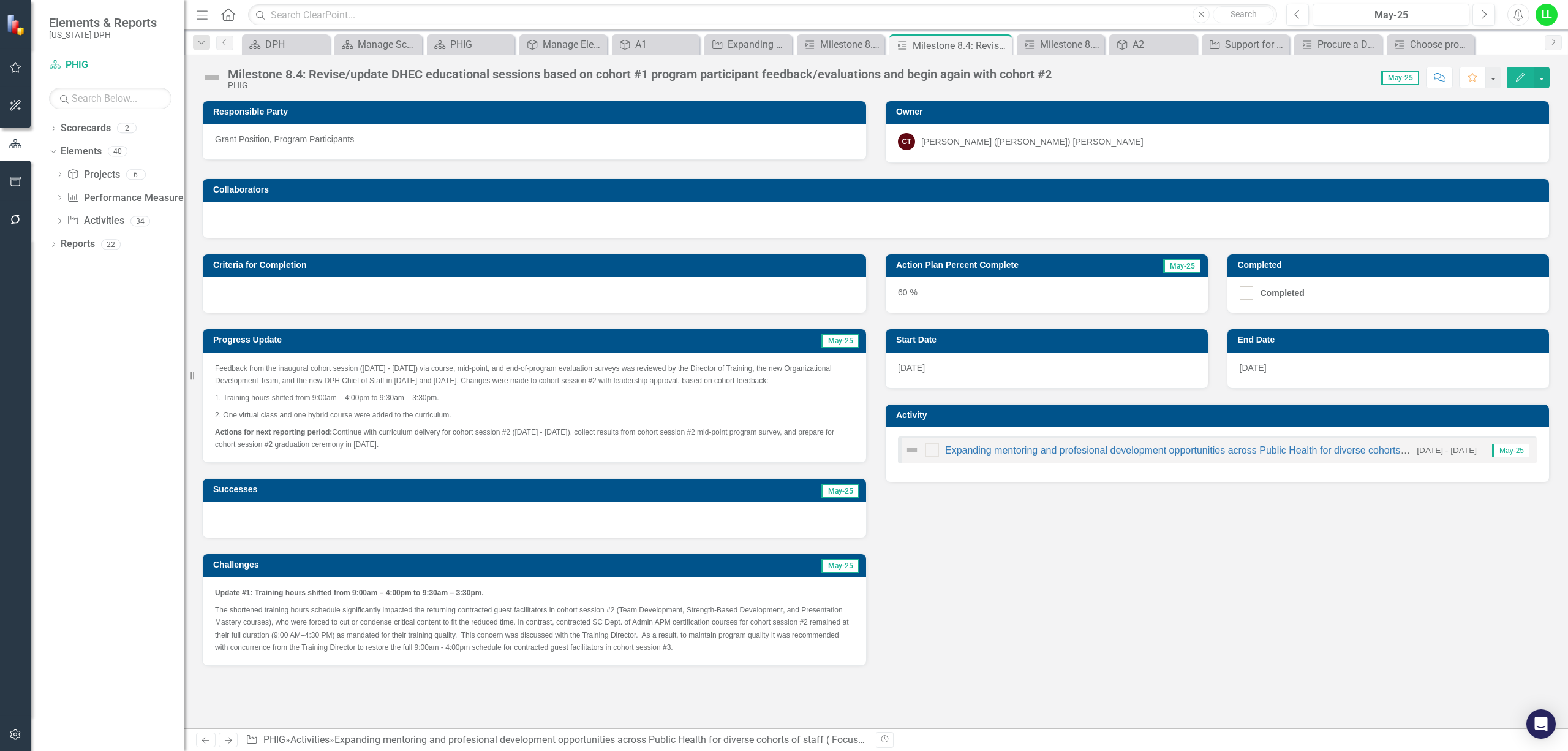
click at [0, 0] on icon "Close" at bounding box center [0, 0] width 0 height 0
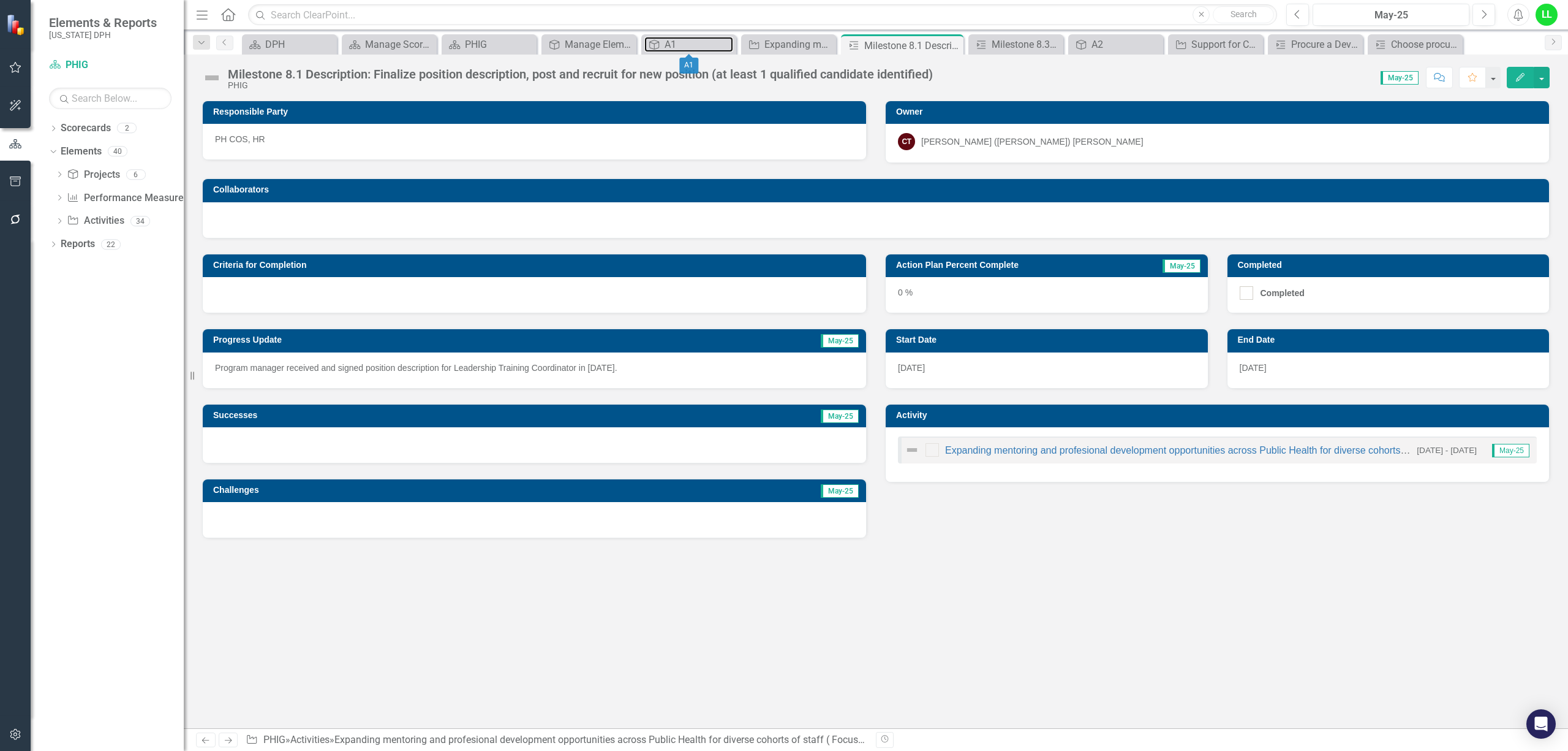
click at [685, 45] on div "A1" at bounding box center [699, 45] width 69 height 15
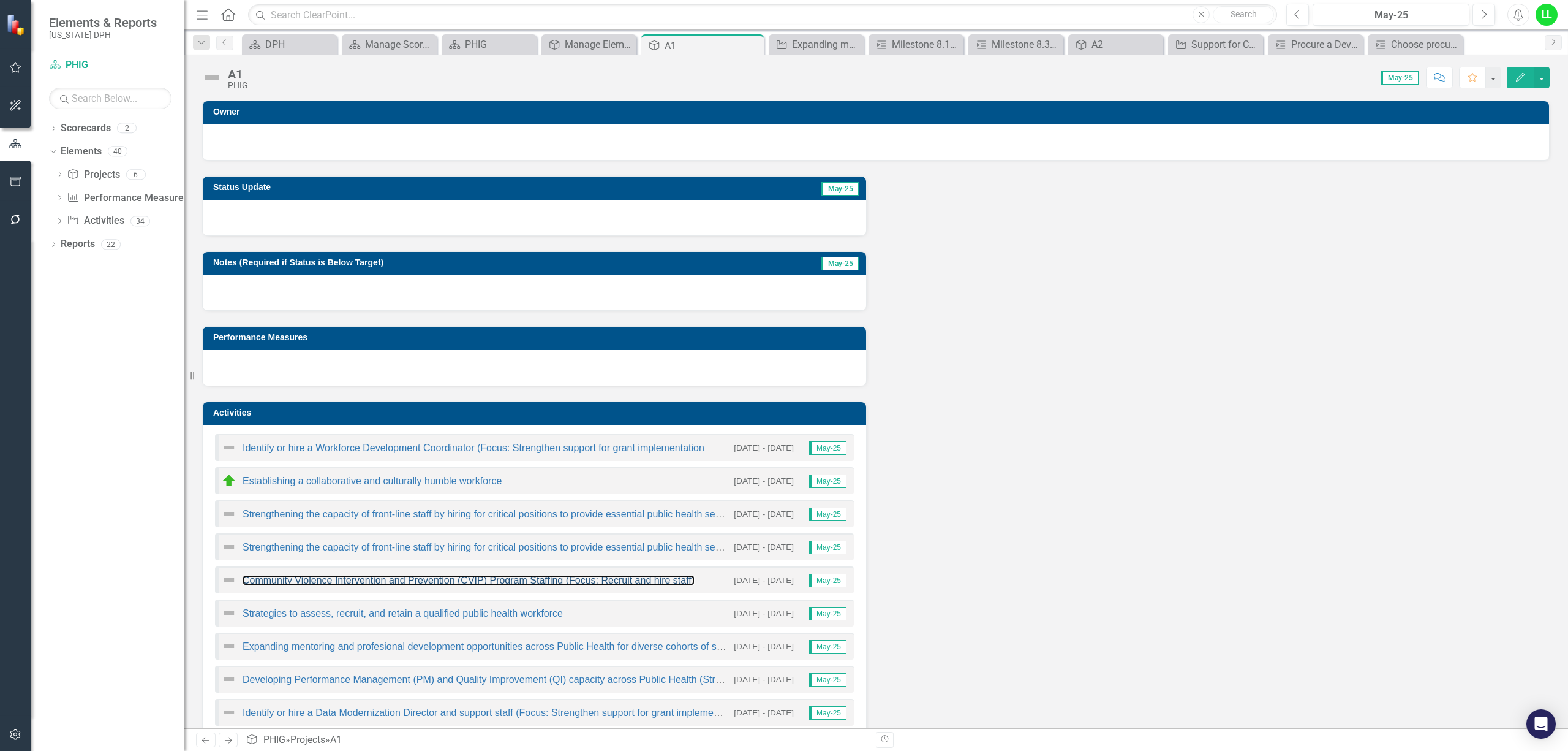
click at [375, 579] on link "Community Violence Intervention and Prevention (CVIP) Program Staffing (Focus: …" at bounding box center [469, 579] width 452 height 10
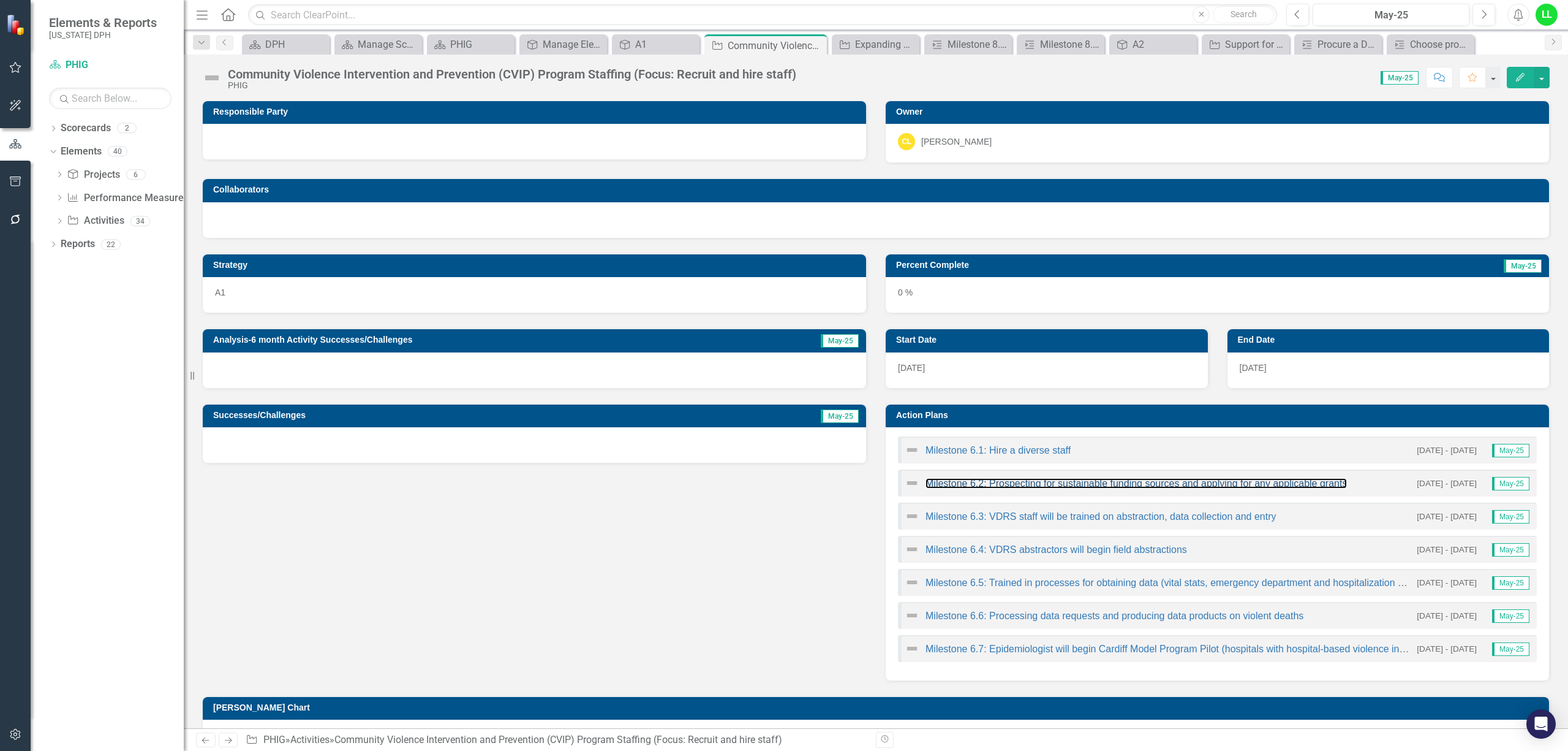
click at [1051, 487] on link "Milestone 6.2: Prospecting for sustainable funding sources and applying for any…" at bounding box center [1136, 483] width 421 height 10
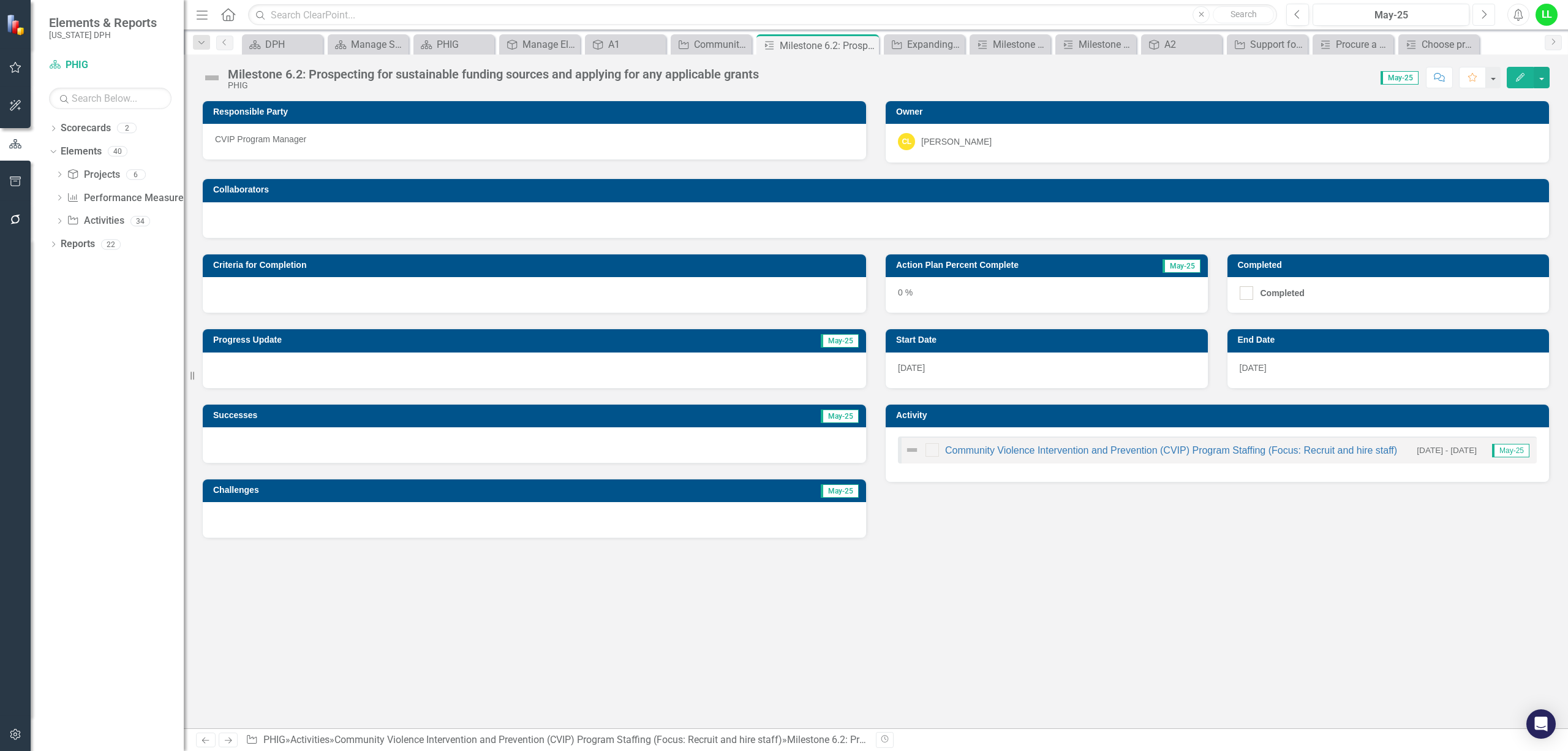
click at [1481, 15] on icon "Next" at bounding box center [1484, 14] width 7 height 11
click at [616, 38] on div "A1" at bounding box center [635, 45] width 54 height 15
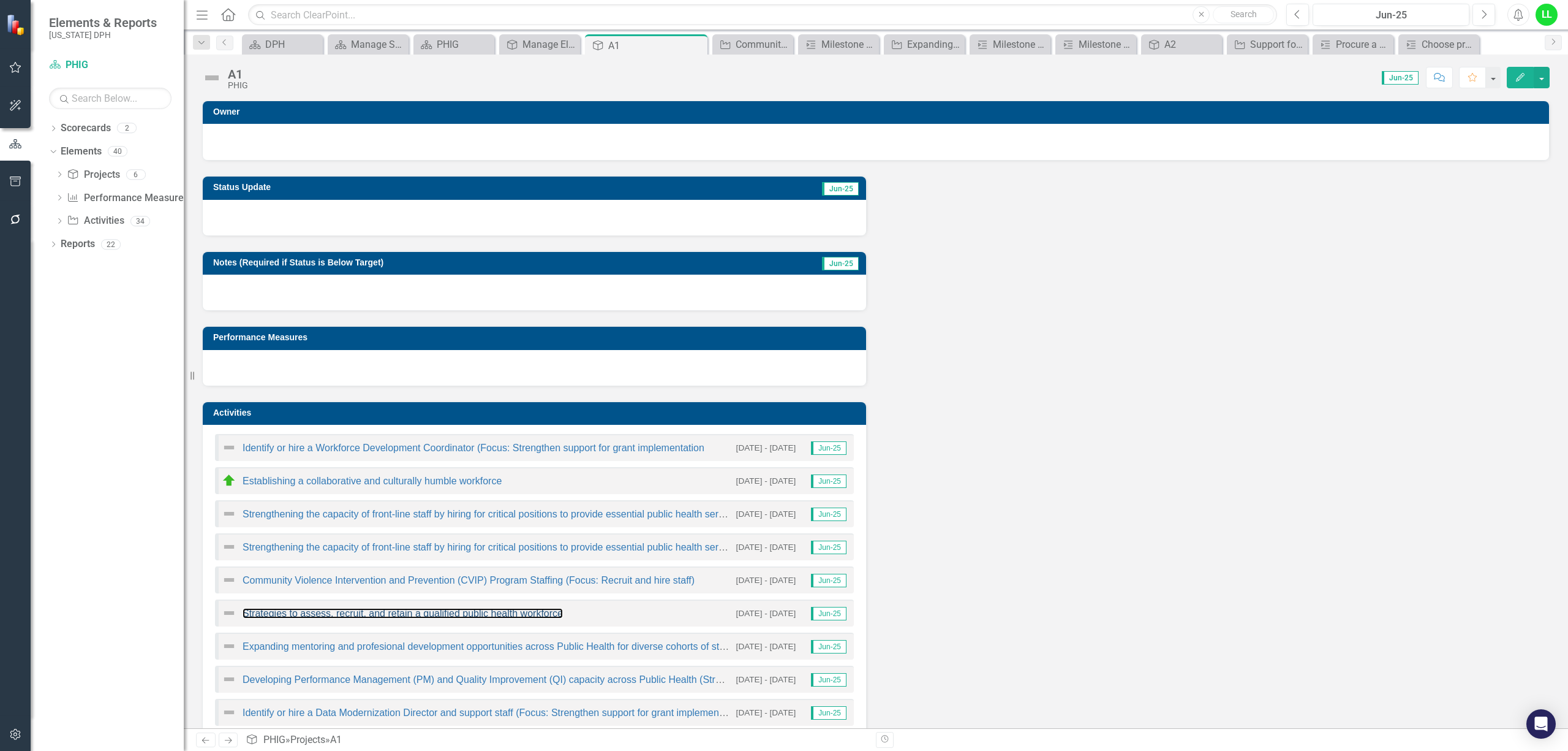
click at [387, 614] on link "Strategies to assess, recruit, and retain a qualified public health workforce" at bounding box center [403, 613] width 320 height 10
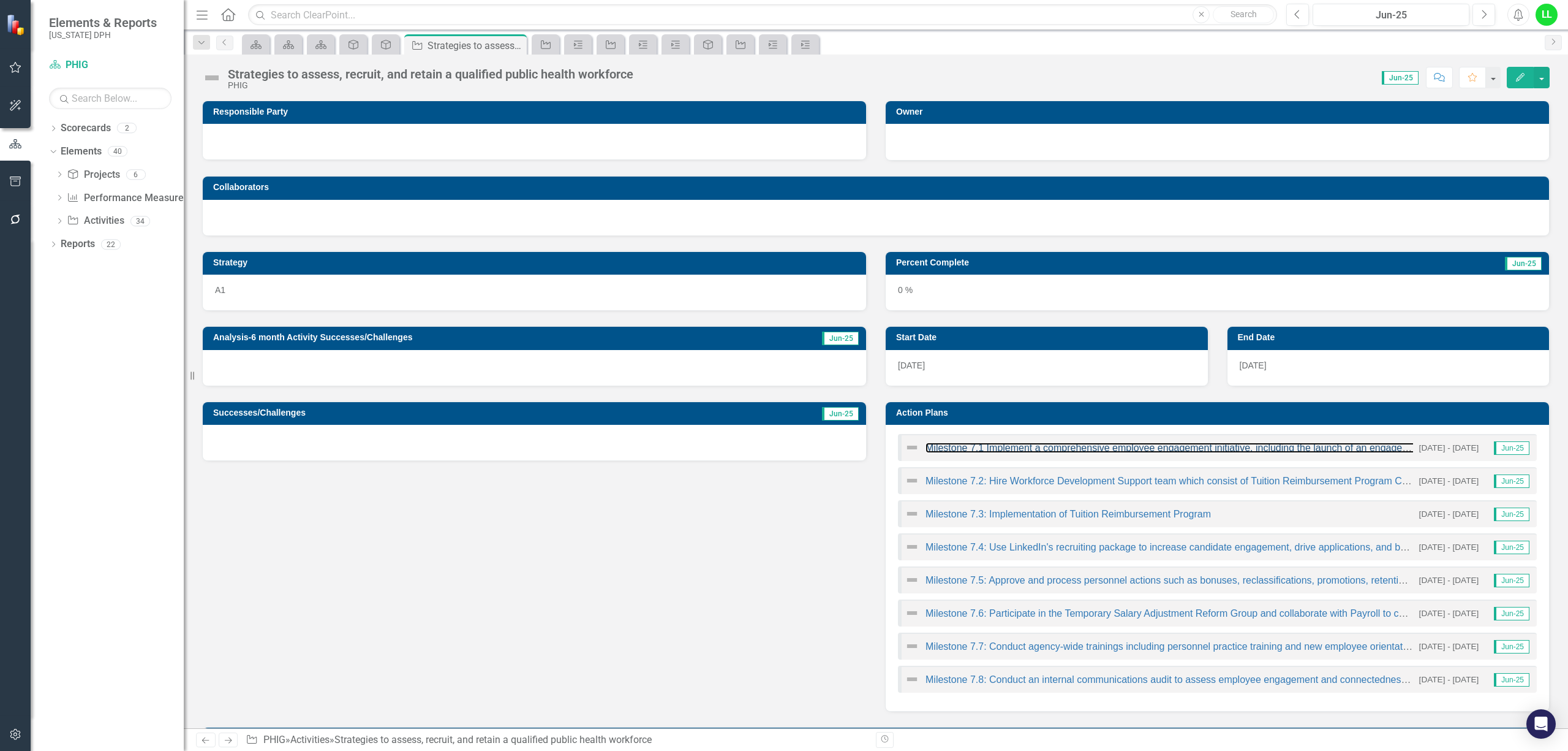
click at [1165, 446] on link "Milestone 7.1 Implement a comprehensive employee engagement initiative, includi…" at bounding box center [1416, 448] width 981 height 10
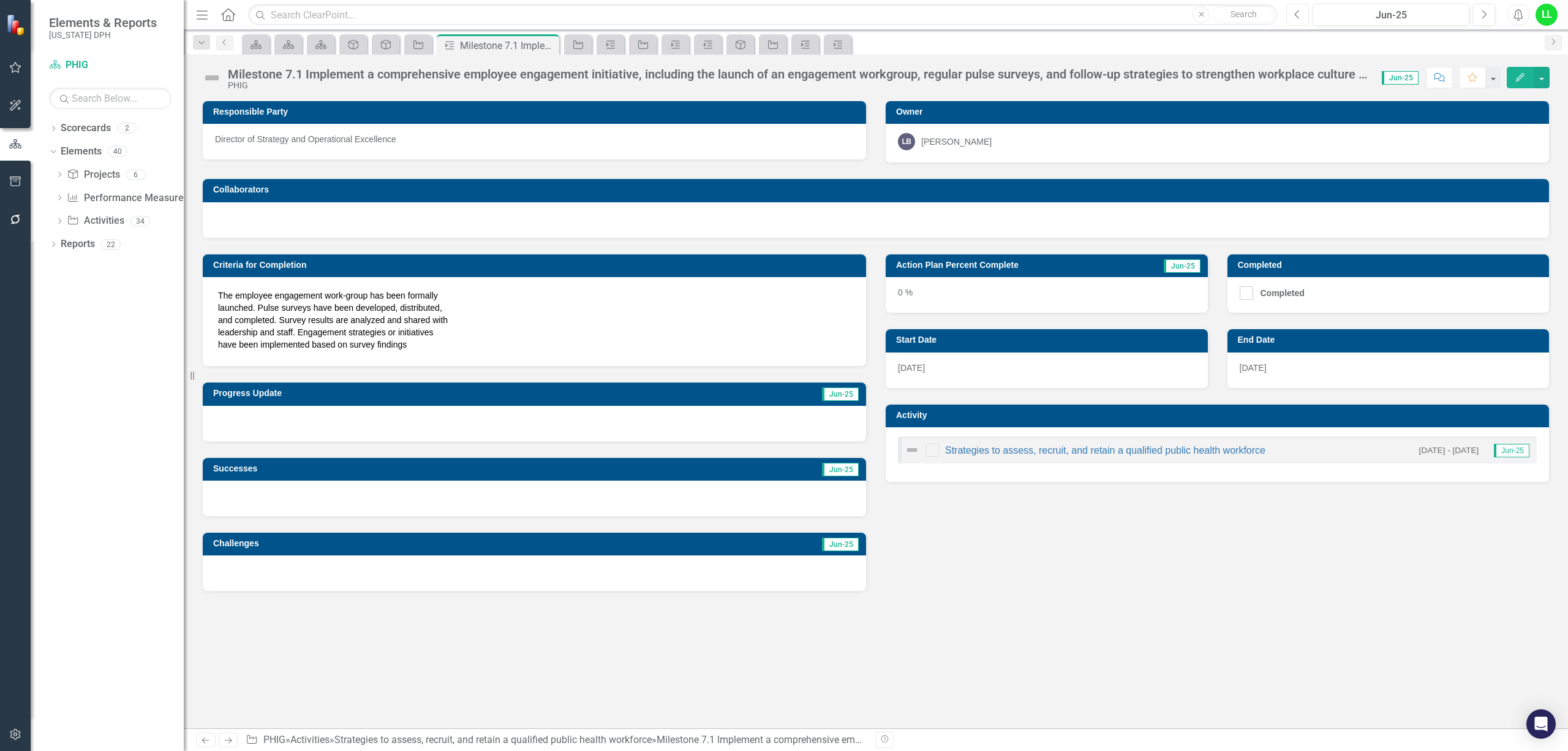
click at [1301, 20] on button "Previous" at bounding box center [1298, 14] width 23 height 22
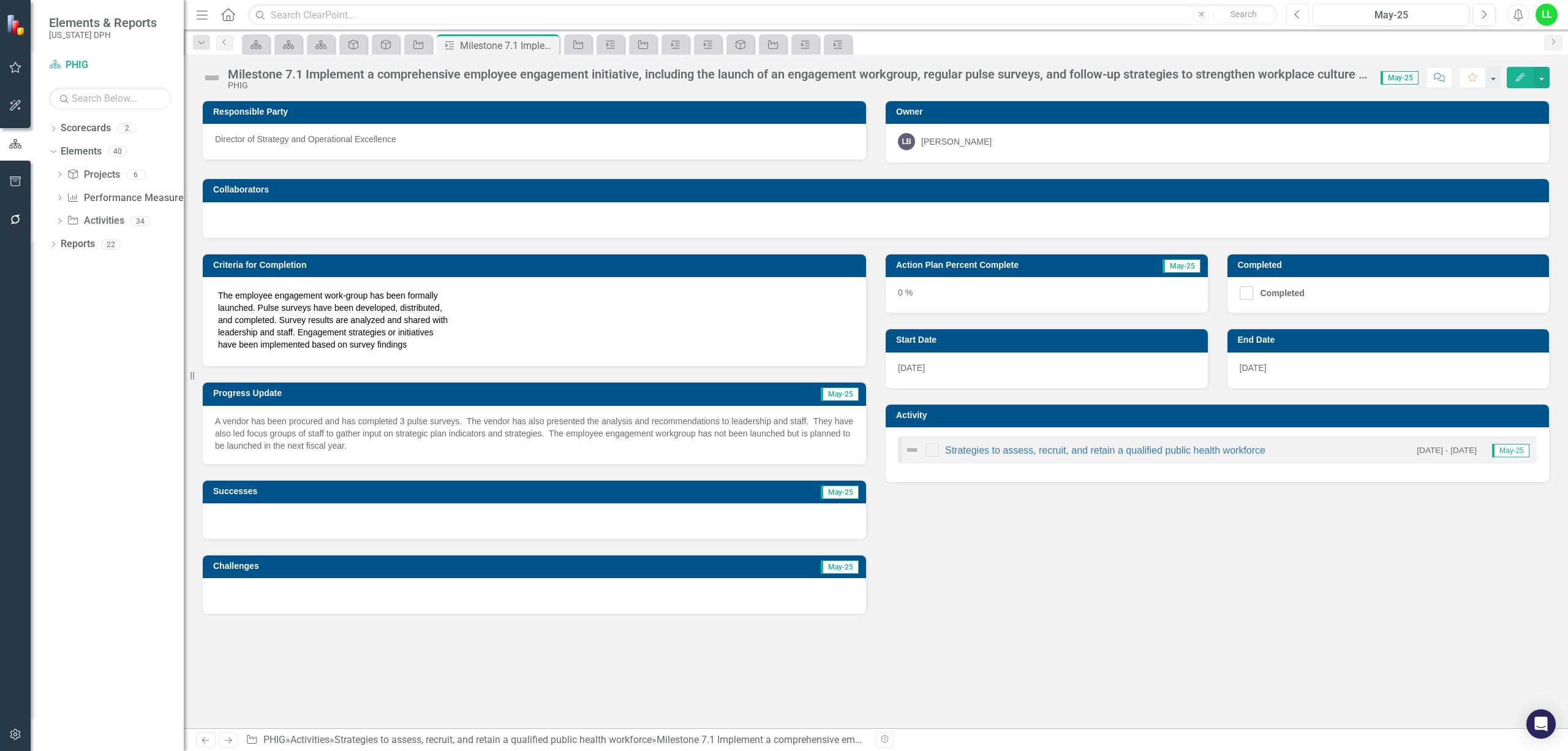
click at [1300, 20] on button "Previous" at bounding box center [1298, 14] width 23 height 22
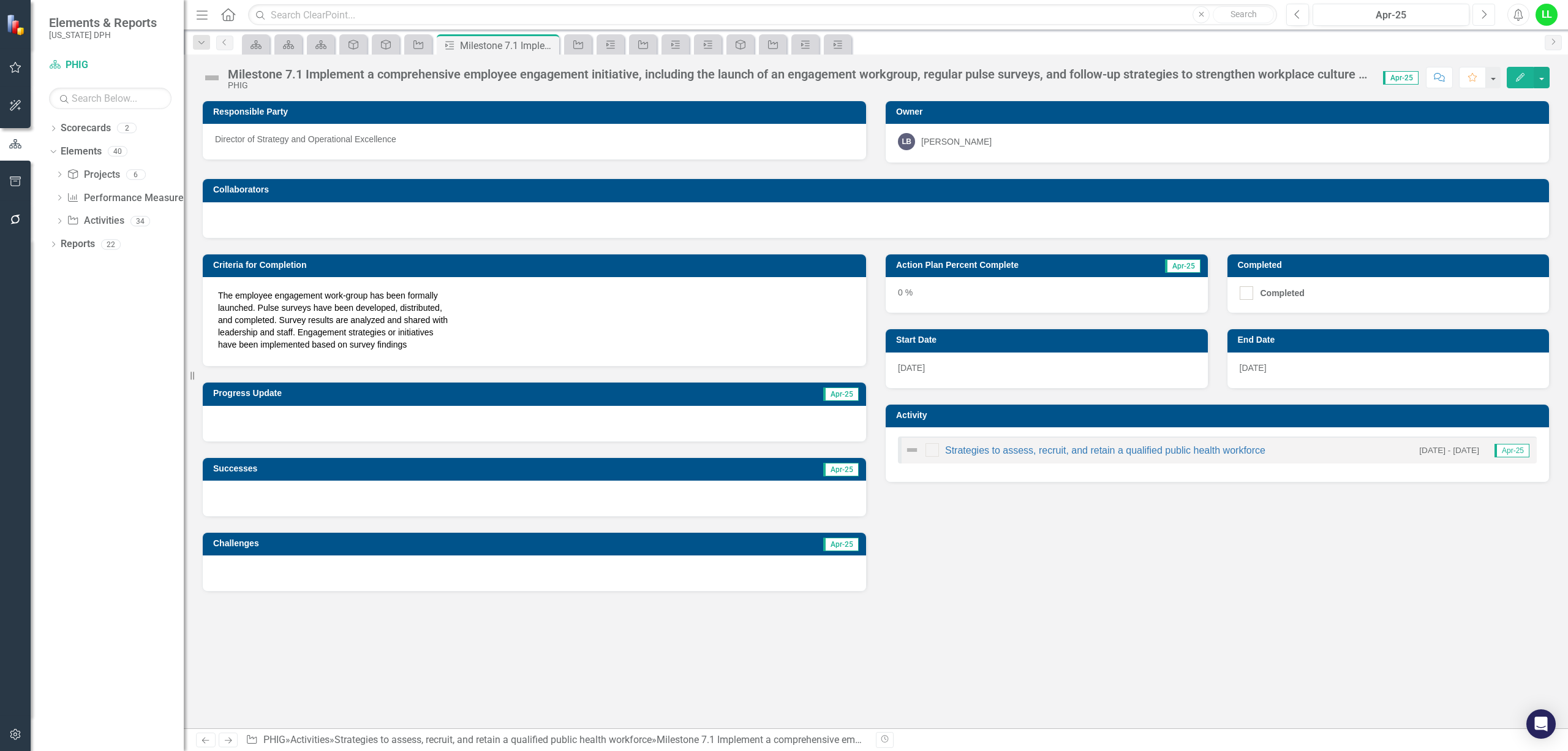
click at [1477, 14] on button "Next" at bounding box center [1484, 14] width 23 height 22
